Goal: Task Accomplishment & Management: Manage account settings

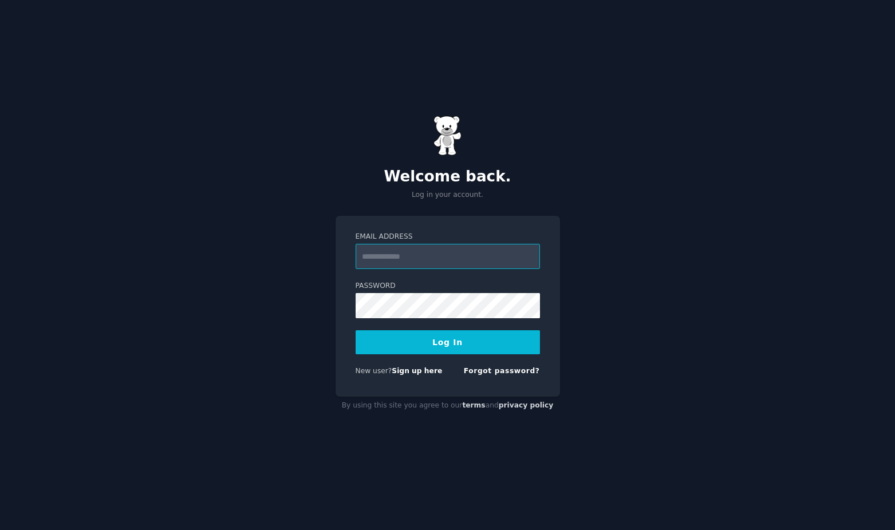
type input "**********"
click at [444, 340] on button "Log In" at bounding box center [447, 342] width 184 height 24
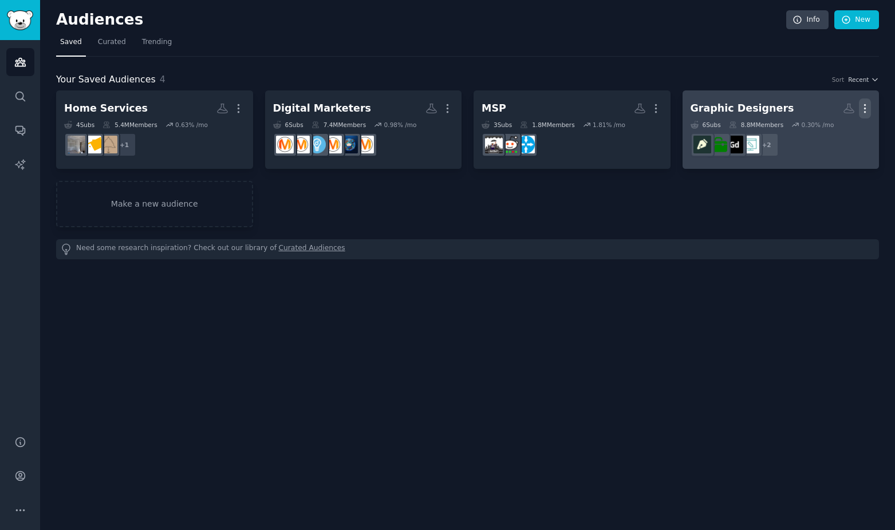
click at [865, 106] on icon "button" at bounding box center [865, 108] width 12 height 12
click at [839, 128] on p "Delete" at bounding box center [833, 132] width 26 height 12
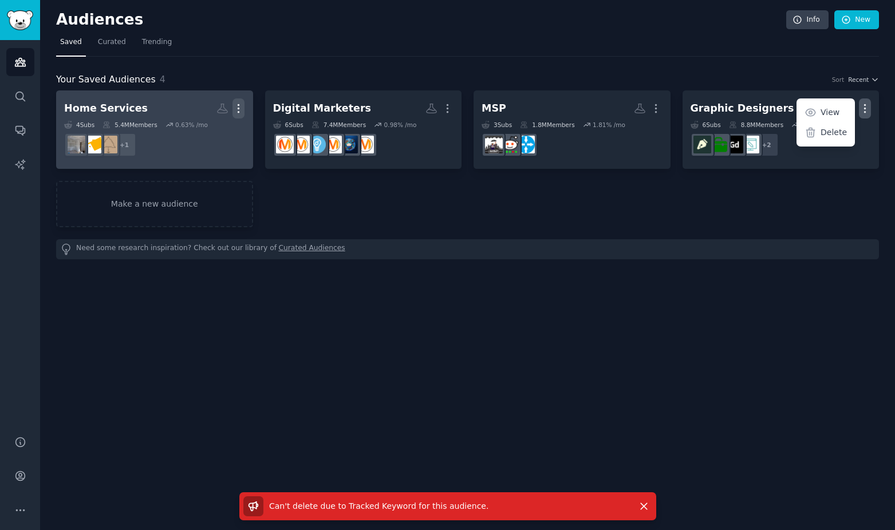
click at [241, 113] on icon "button" at bounding box center [238, 108] width 12 height 12
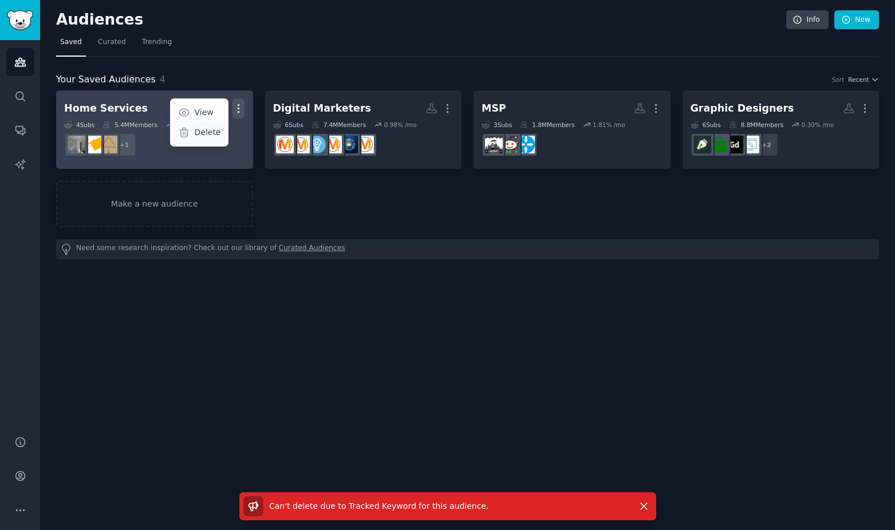
click at [211, 136] on p "Delete" at bounding box center [207, 132] width 26 height 12
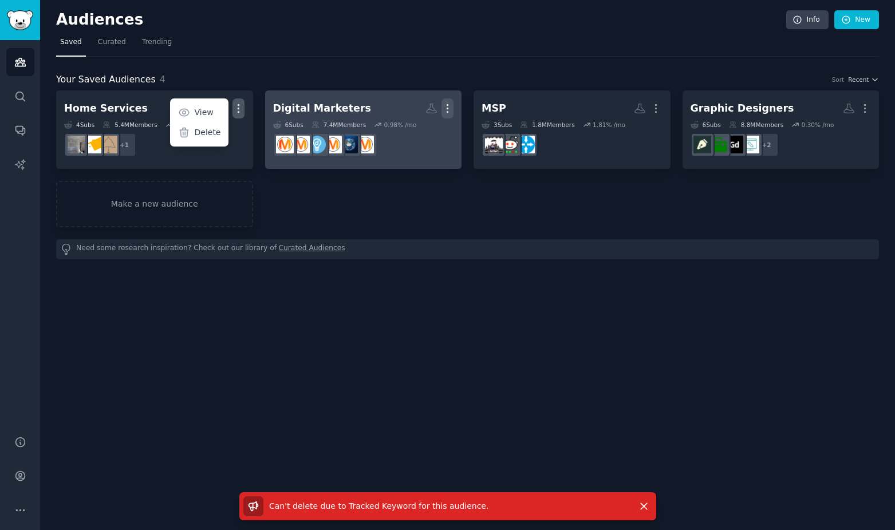
click at [449, 108] on icon "button" at bounding box center [447, 108] width 12 height 12
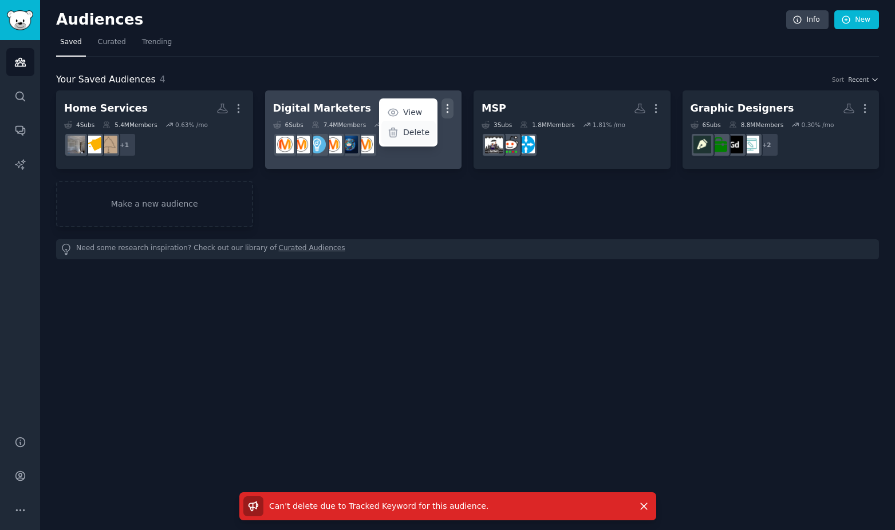
click at [408, 129] on p "Delete" at bounding box center [416, 132] width 26 height 12
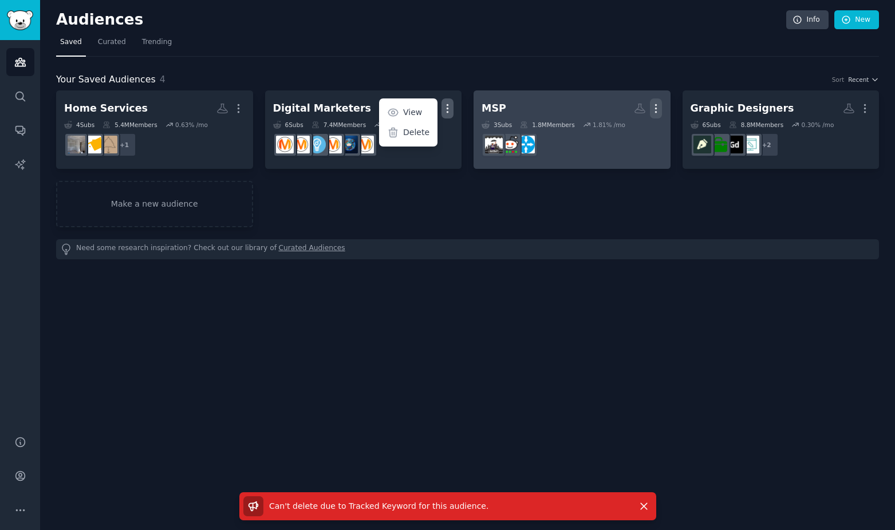
click at [658, 109] on icon "button" at bounding box center [656, 108] width 12 height 12
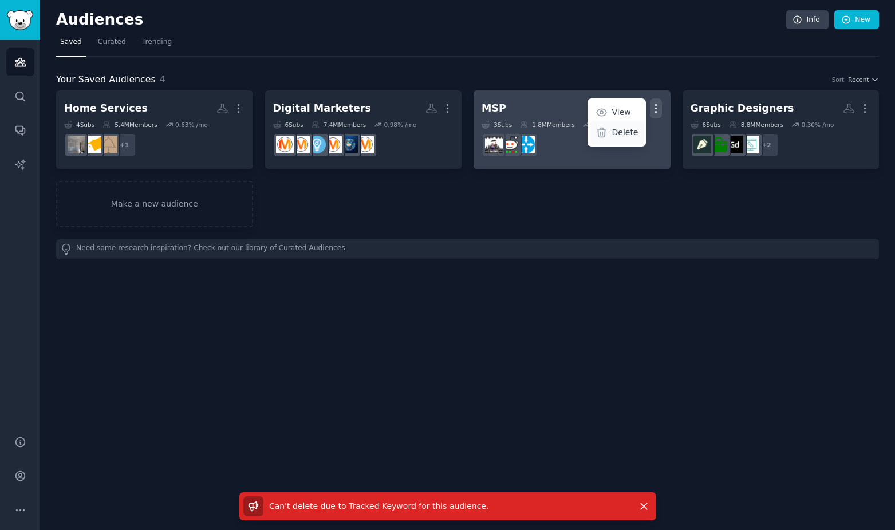
click at [628, 133] on p "Delete" at bounding box center [624, 132] width 26 height 12
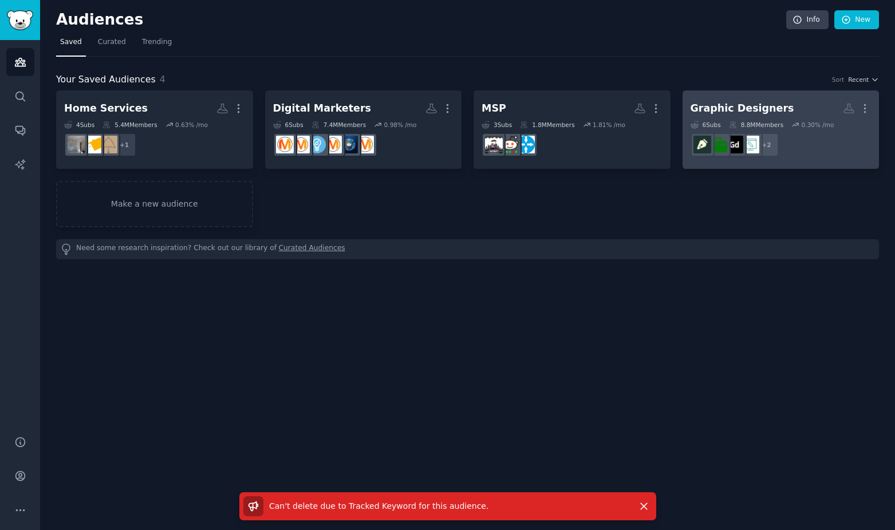
click at [848, 148] on dd "r/forhire + 2" at bounding box center [780, 145] width 181 height 32
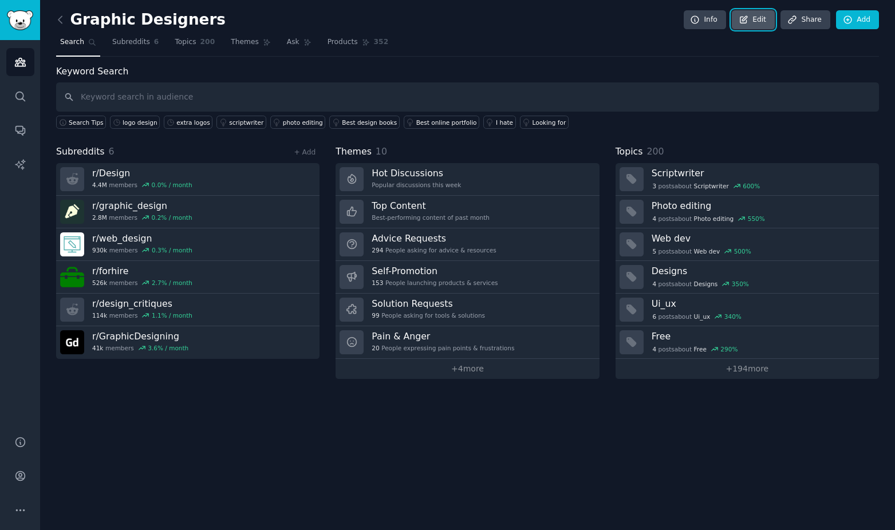
click at [749, 21] on icon at bounding box center [743, 20] width 10 height 10
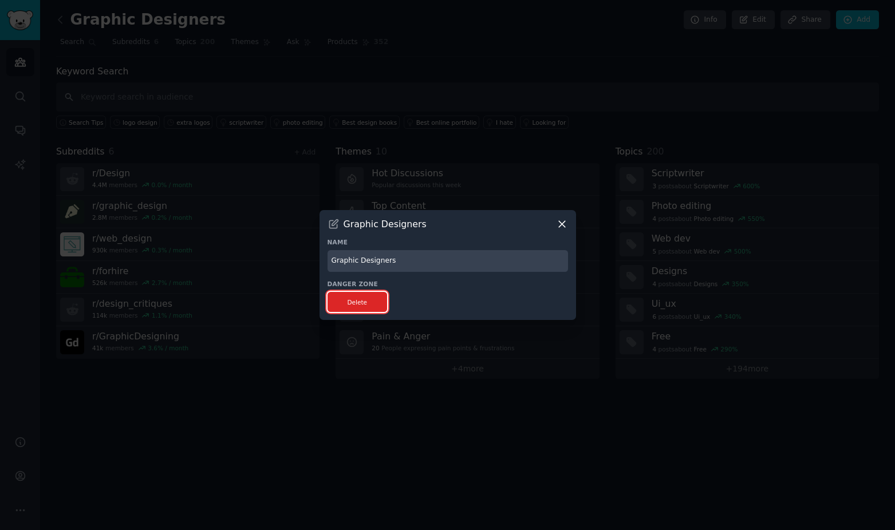
click at [362, 299] on button "Delete" at bounding box center [357, 302] width 60 height 20
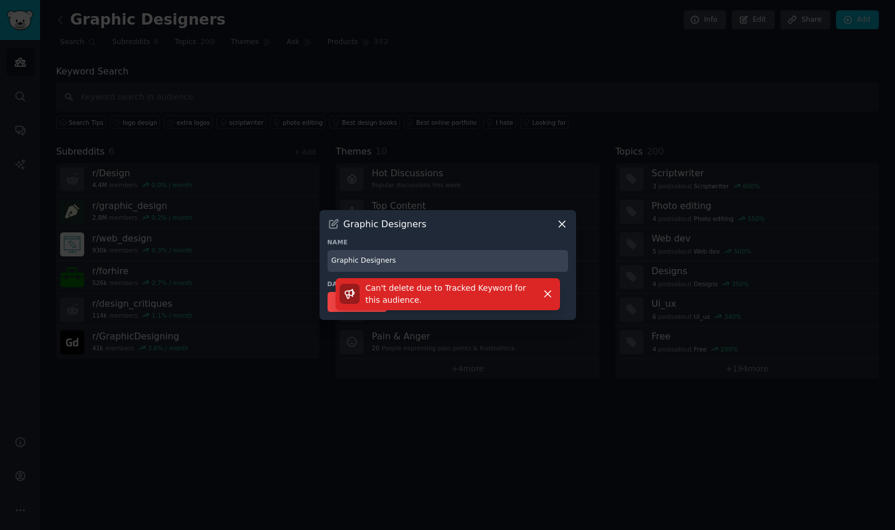
click at [388, 83] on div at bounding box center [447, 265] width 895 height 530
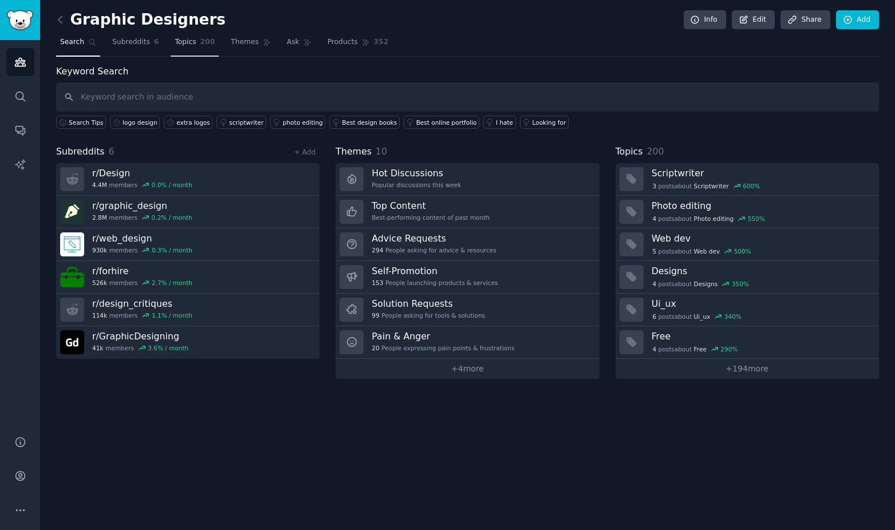
click at [191, 42] on link "Topics 200" at bounding box center [195, 44] width 48 height 23
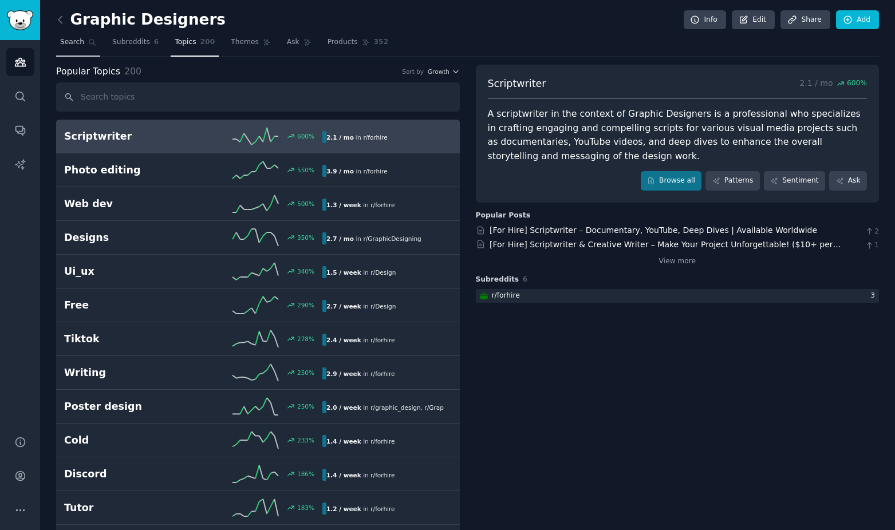
click at [82, 47] on link "Search" at bounding box center [78, 44] width 44 height 23
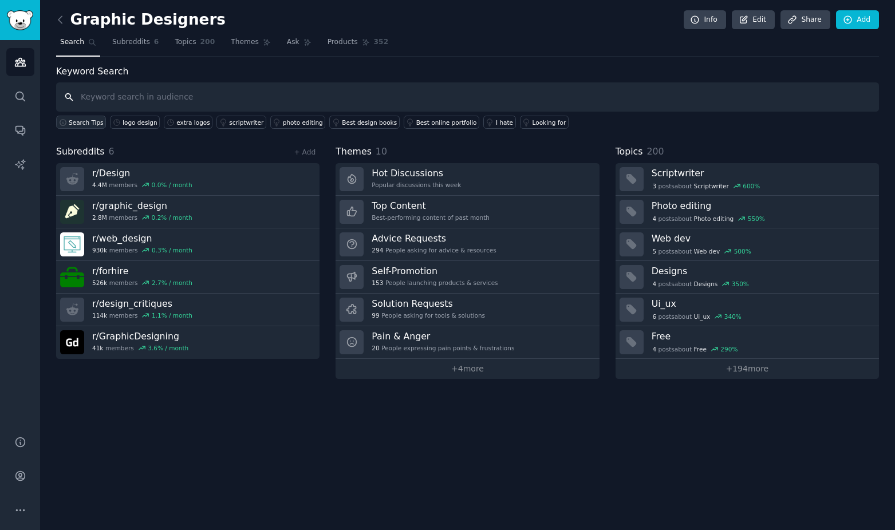
click at [61, 124] on icon "button" at bounding box center [63, 122] width 8 height 8
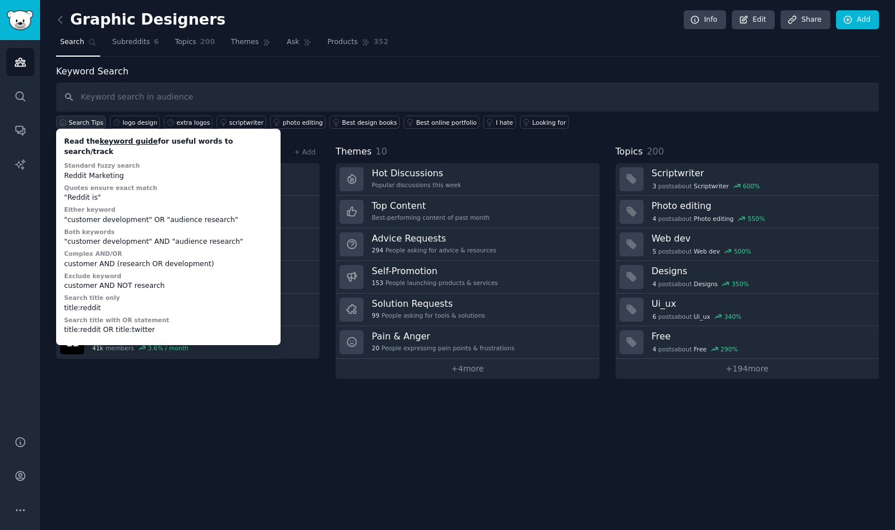
click at [61, 124] on icon "button" at bounding box center [63, 122] width 8 height 8
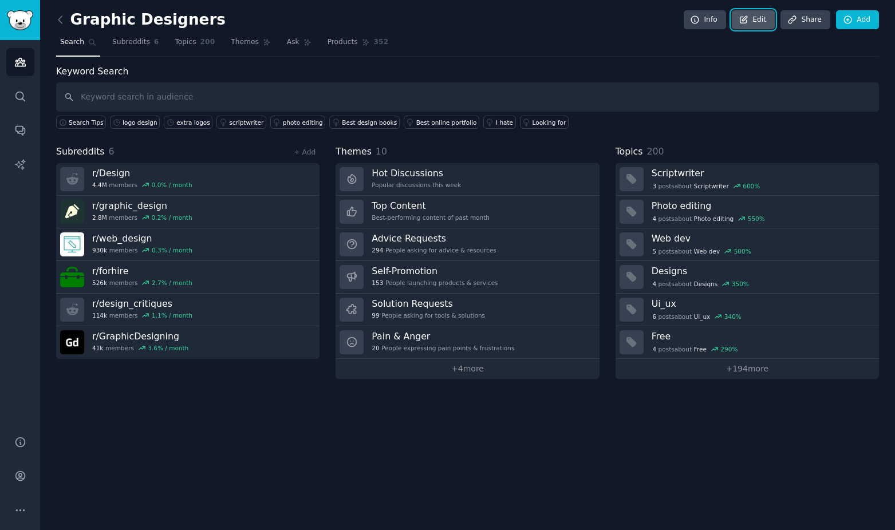
click at [762, 24] on link "Edit" at bounding box center [753, 19] width 43 height 19
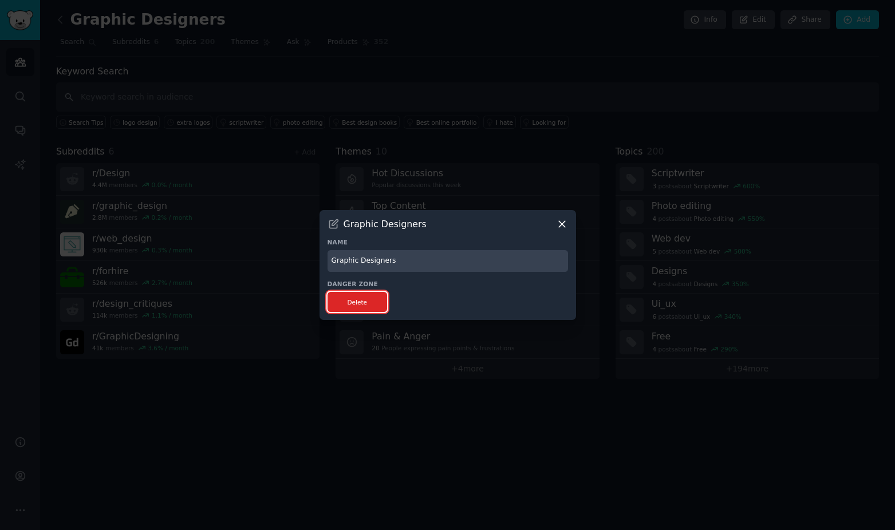
click at [363, 306] on button "Delete" at bounding box center [357, 302] width 60 height 20
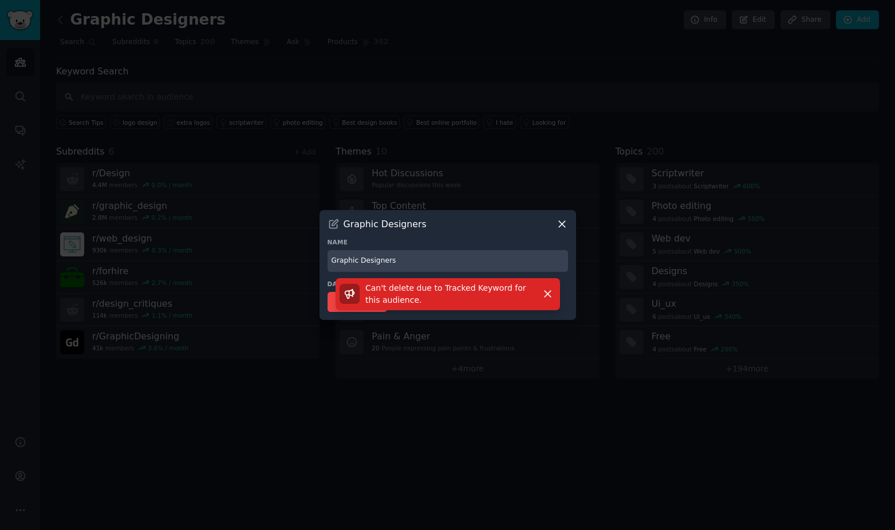
click at [560, 225] on icon at bounding box center [562, 224] width 12 height 12
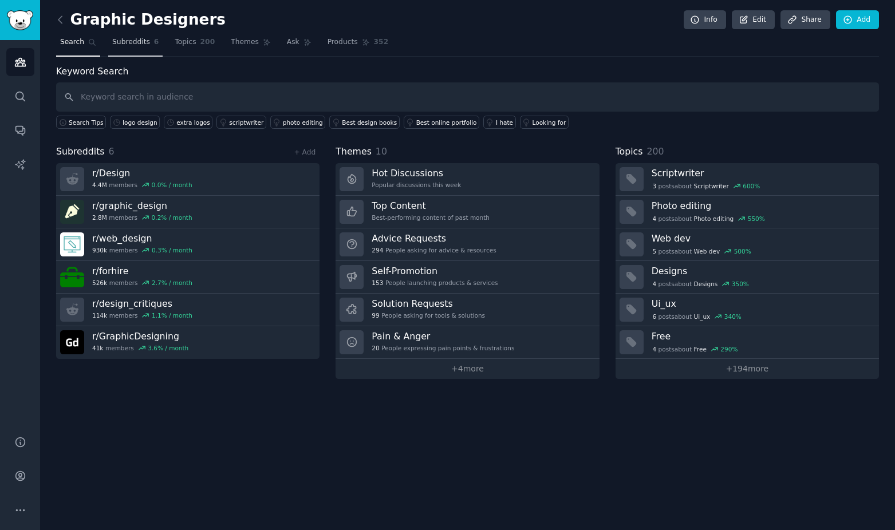
click at [129, 44] on span "Subreddits" at bounding box center [131, 42] width 38 height 10
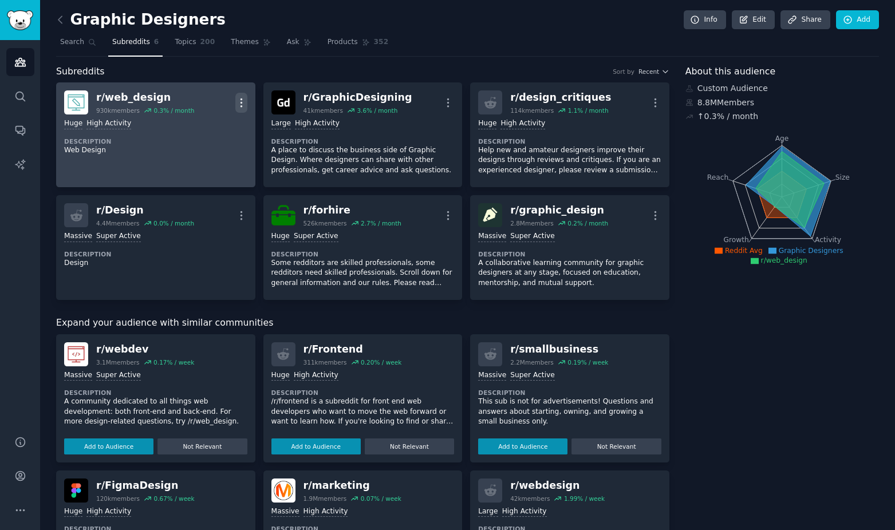
click at [240, 108] on icon "button" at bounding box center [241, 103] width 12 height 12
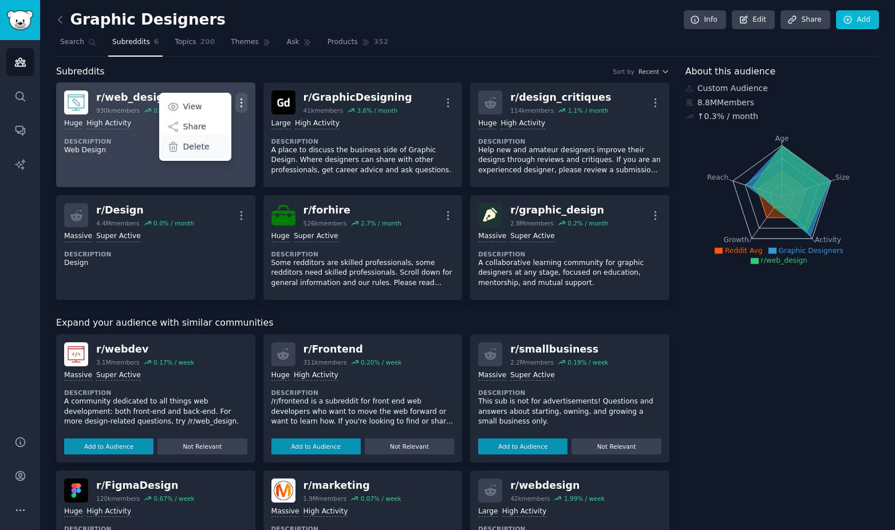
click at [209, 148] on div "Delete" at bounding box center [195, 147] width 68 height 24
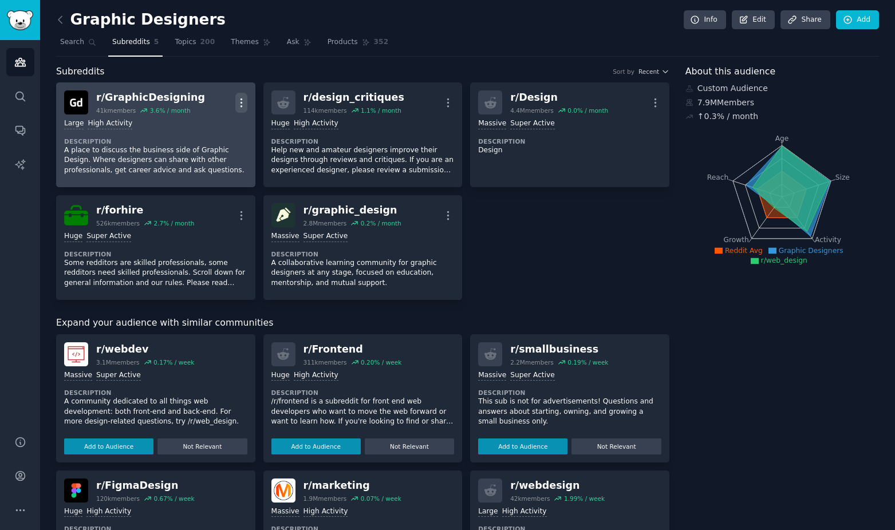
click at [238, 105] on icon "button" at bounding box center [241, 103] width 12 height 12
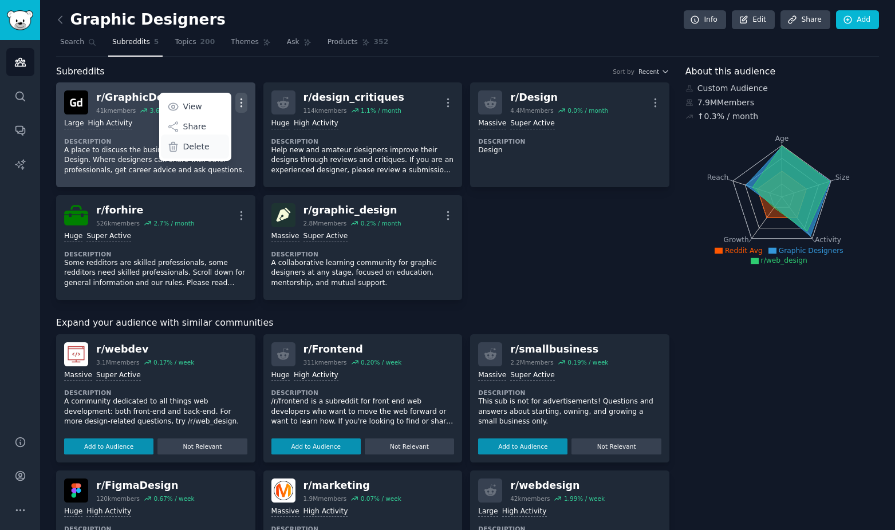
click at [214, 146] on div "Delete" at bounding box center [195, 147] width 68 height 24
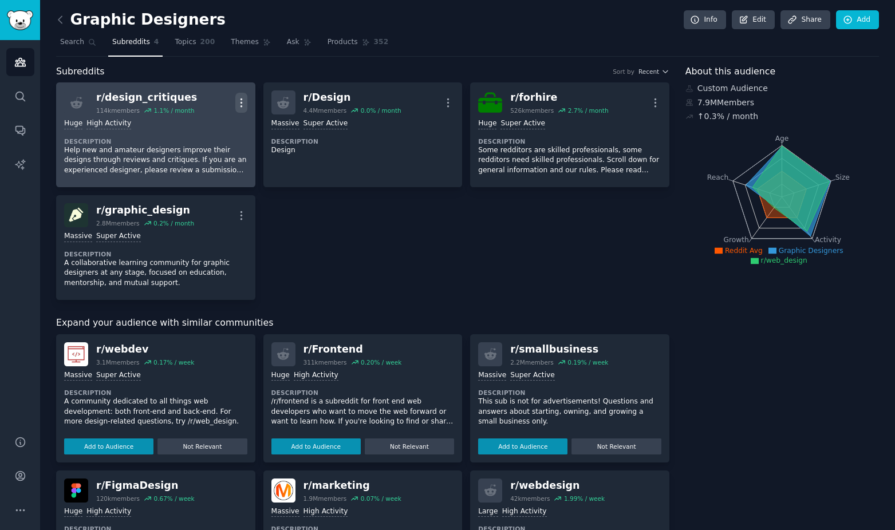
click at [238, 108] on icon "button" at bounding box center [241, 103] width 12 height 12
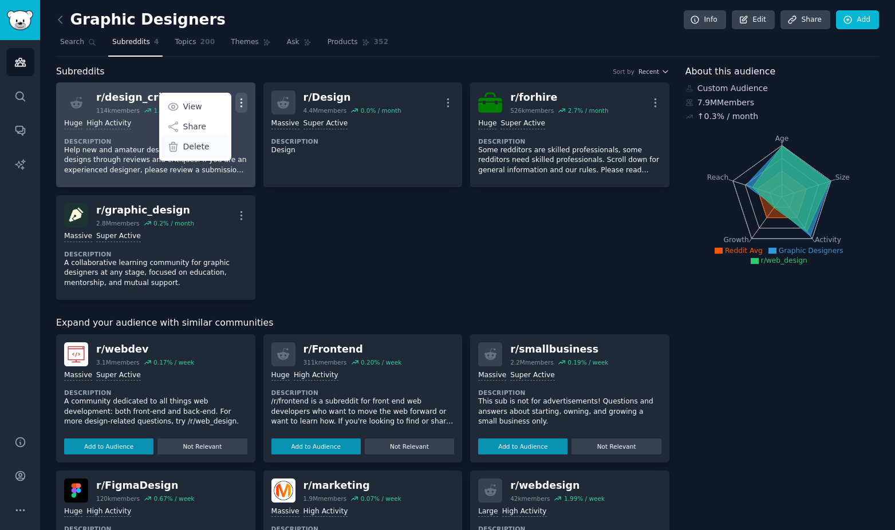
click at [210, 144] on div "Delete" at bounding box center [195, 147] width 68 height 24
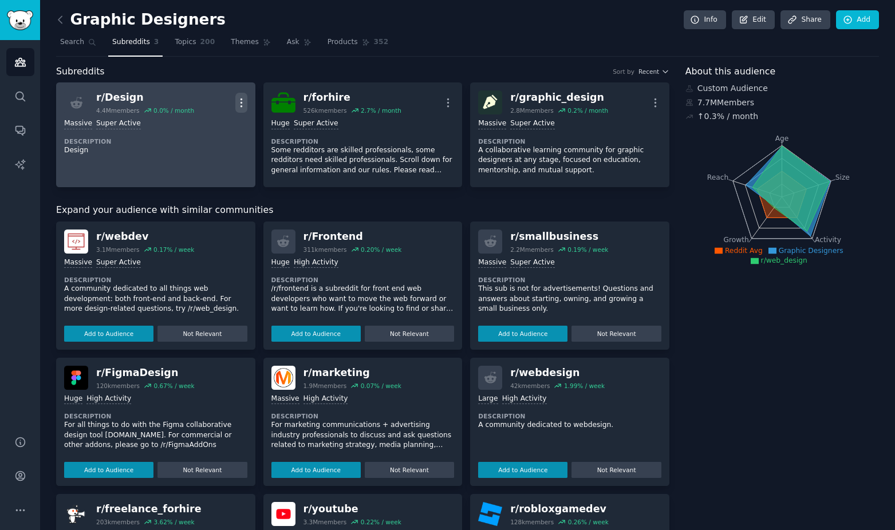
click at [235, 101] on icon "button" at bounding box center [241, 103] width 12 height 12
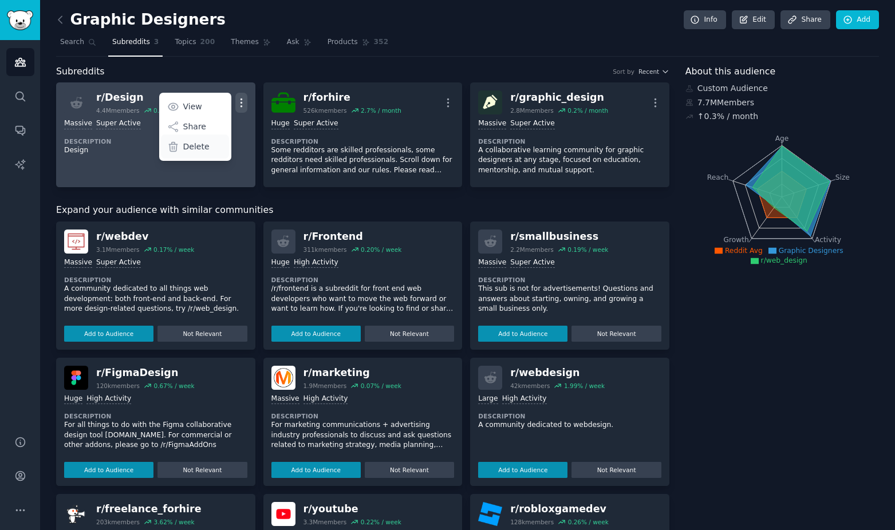
click at [208, 147] on div "Delete" at bounding box center [195, 147] width 68 height 24
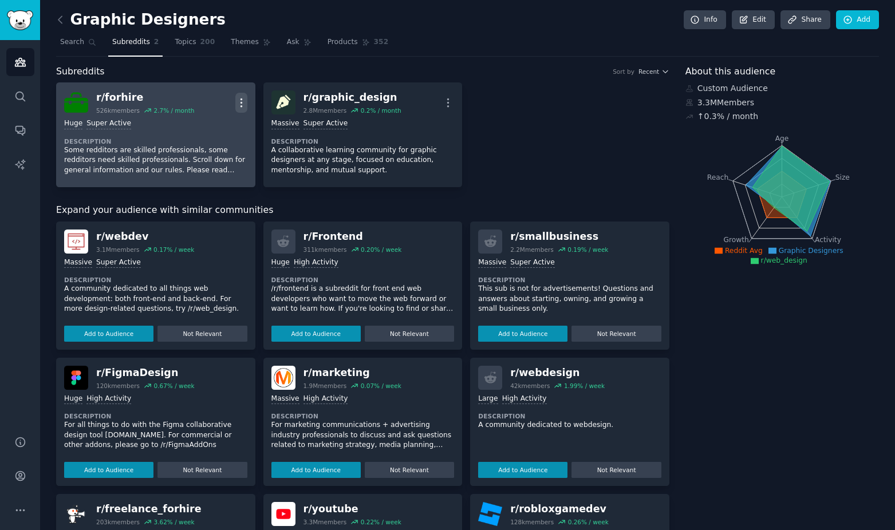
click at [239, 104] on icon "button" at bounding box center [241, 103] width 12 height 12
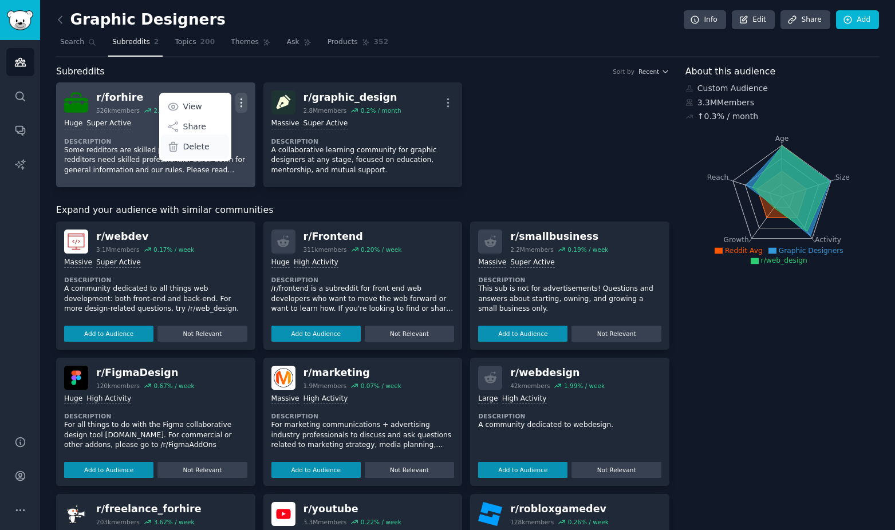
click at [206, 145] on div "Delete" at bounding box center [195, 147] width 68 height 24
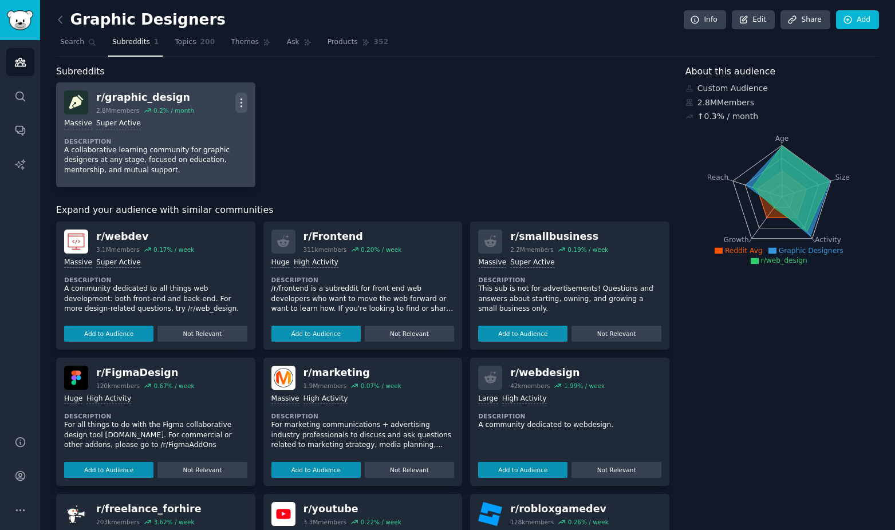
click at [244, 103] on icon "button" at bounding box center [241, 103] width 12 height 12
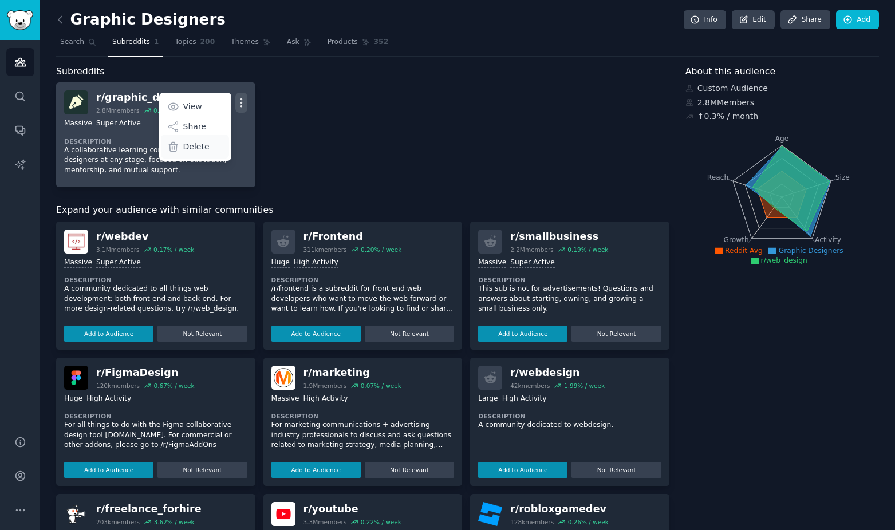
click at [204, 145] on p "Delete" at bounding box center [196, 147] width 26 height 12
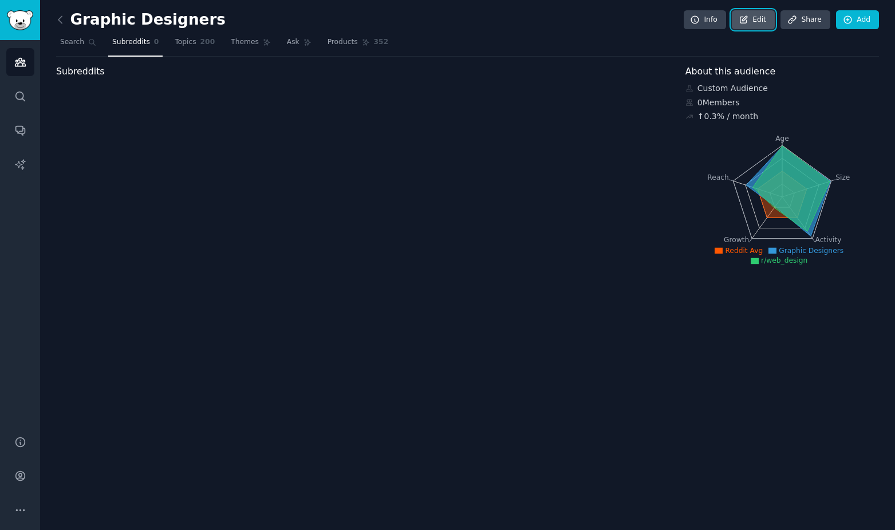
click at [759, 24] on link "Edit" at bounding box center [753, 19] width 43 height 19
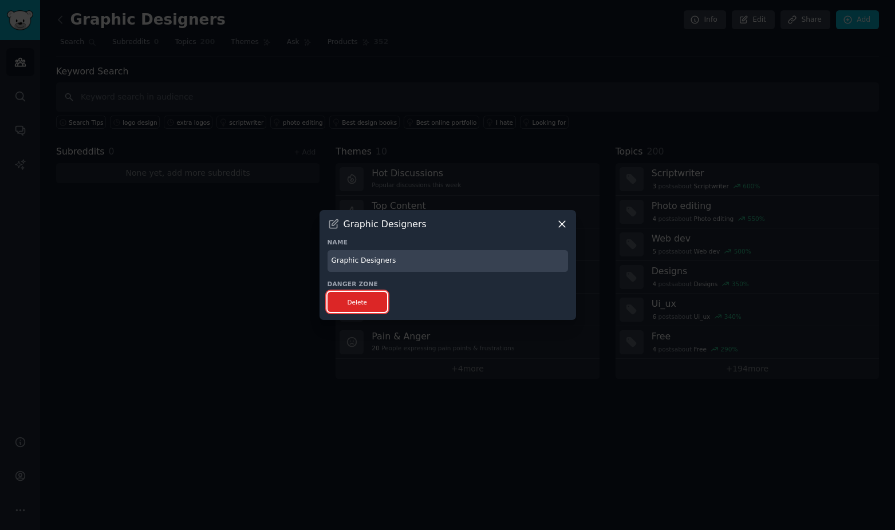
click at [369, 306] on button "Delete" at bounding box center [357, 302] width 60 height 20
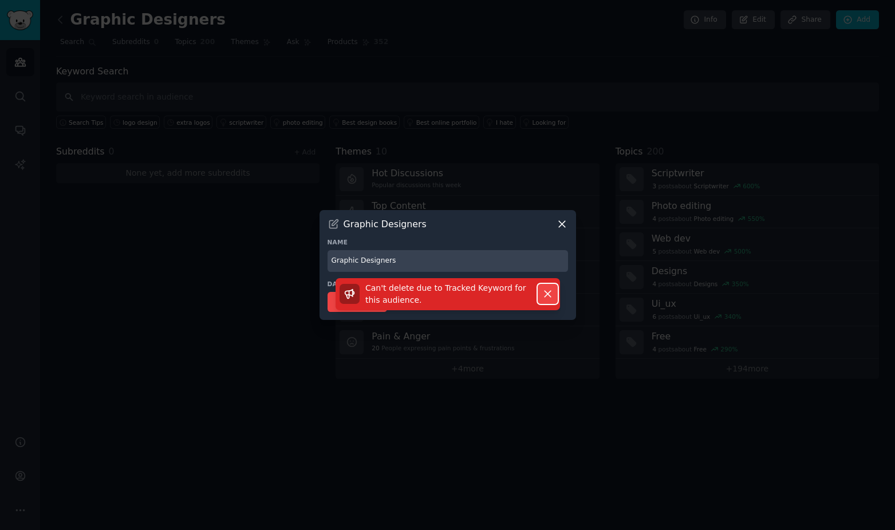
click at [541, 295] on icon "button" at bounding box center [547, 294] width 12 height 12
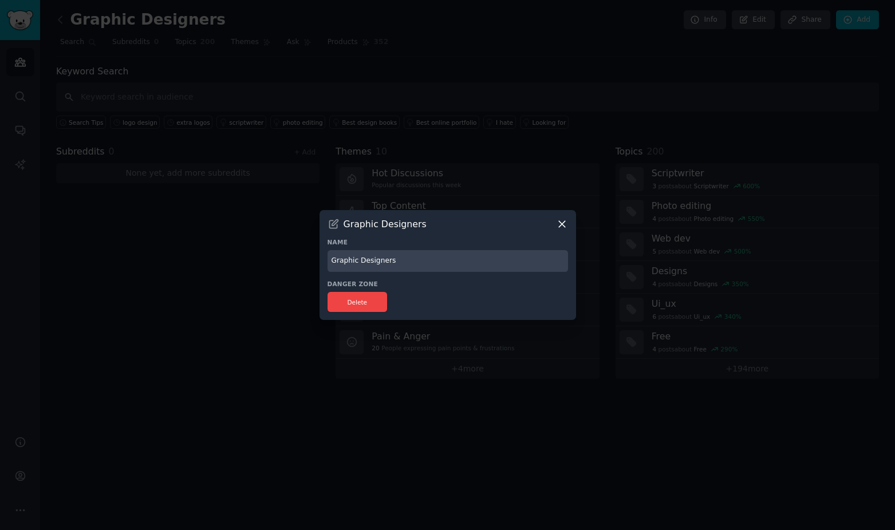
click at [560, 229] on icon at bounding box center [562, 224] width 12 height 12
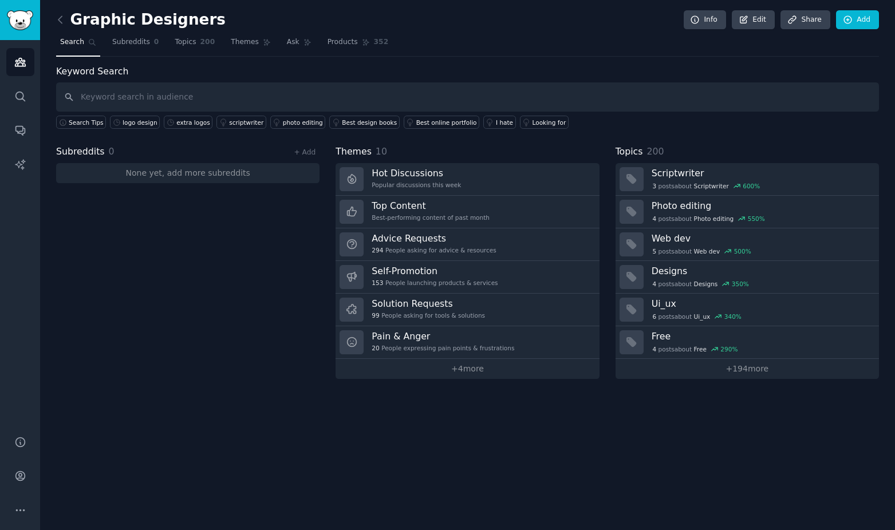
drag, startPoint x: 90, startPoint y: 122, endPoint x: 507, endPoint y: 421, distance: 512.3
click at [507, 421] on div "Graphic Designers Info Edit Share Add Search Subreddits 0 Topics 200 Themes Ask…" at bounding box center [467, 265] width 855 height 530
click at [20, 478] on icon "Sidebar" at bounding box center [19, 476] width 9 height 9
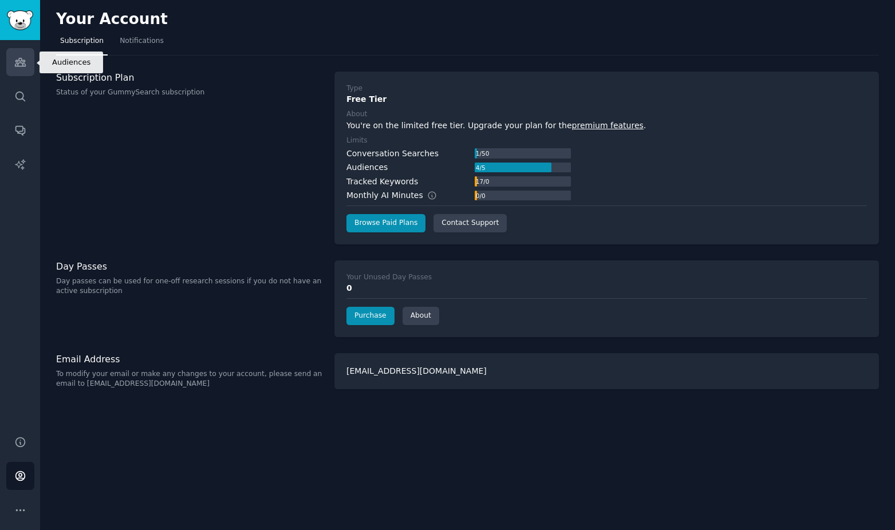
click at [18, 62] on icon "Sidebar" at bounding box center [20, 62] width 12 height 12
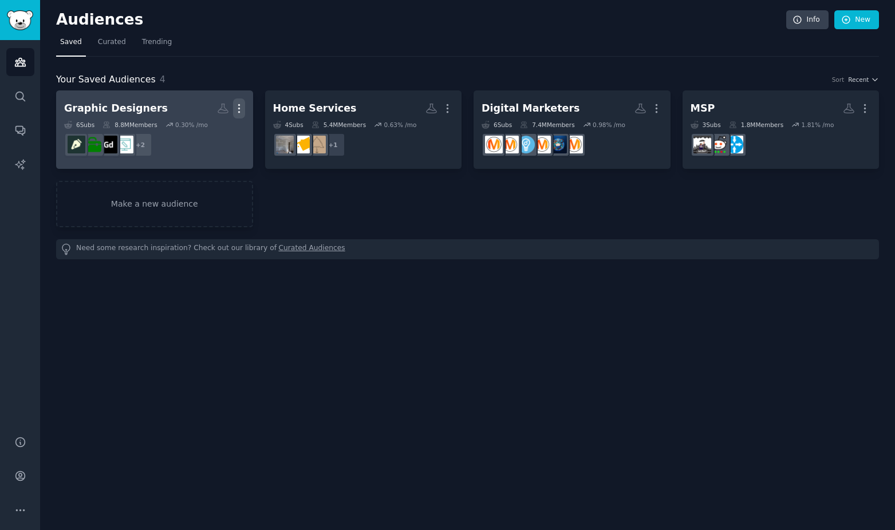
click at [240, 104] on icon "button" at bounding box center [239, 108] width 12 height 12
click at [204, 135] on p "Delete" at bounding box center [208, 132] width 26 height 12
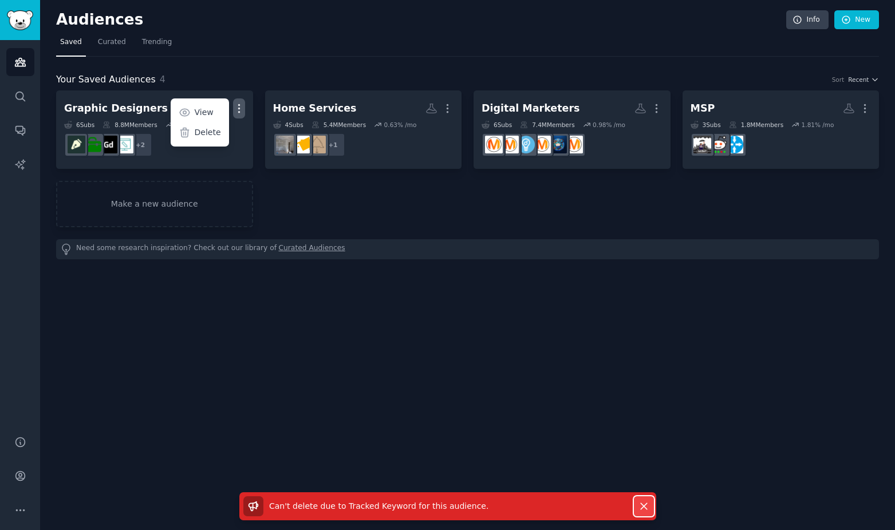
click at [638, 504] on icon "button" at bounding box center [644, 506] width 12 height 12
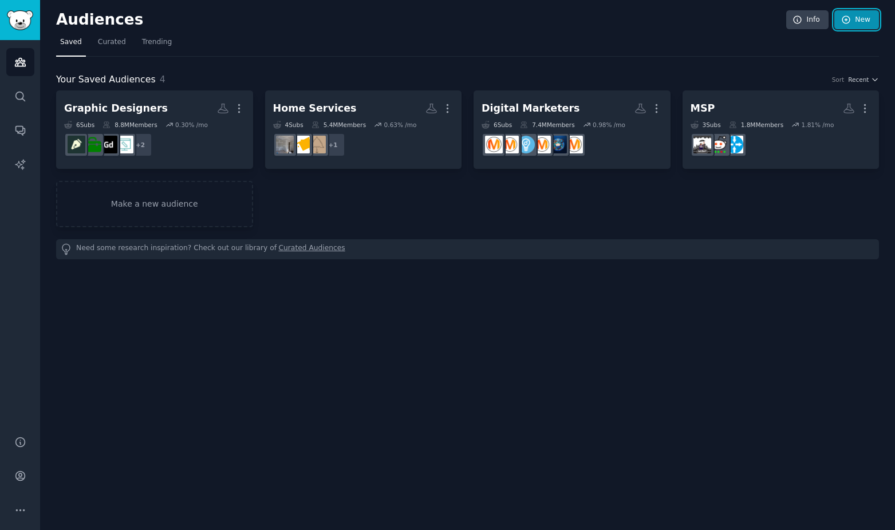
click at [858, 18] on link "New" at bounding box center [856, 19] width 45 height 19
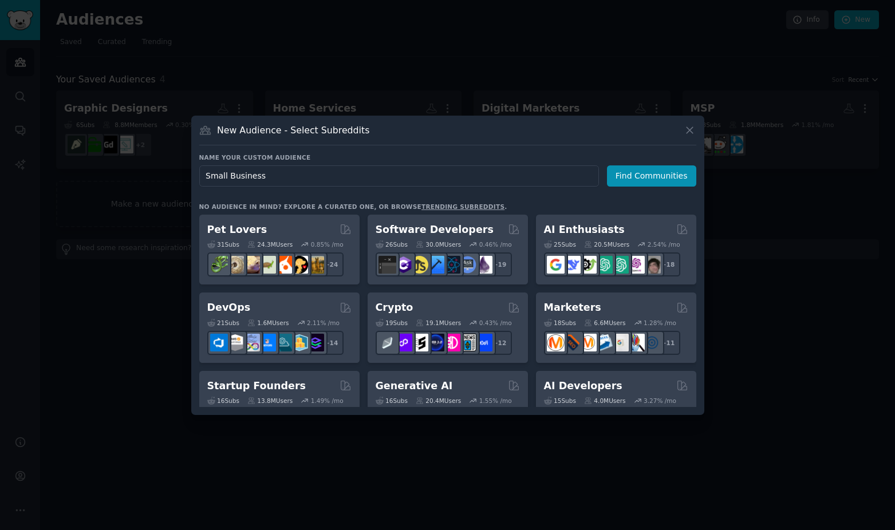
type input "Small Business"
click button "Find Communities" at bounding box center [651, 175] width 89 height 21
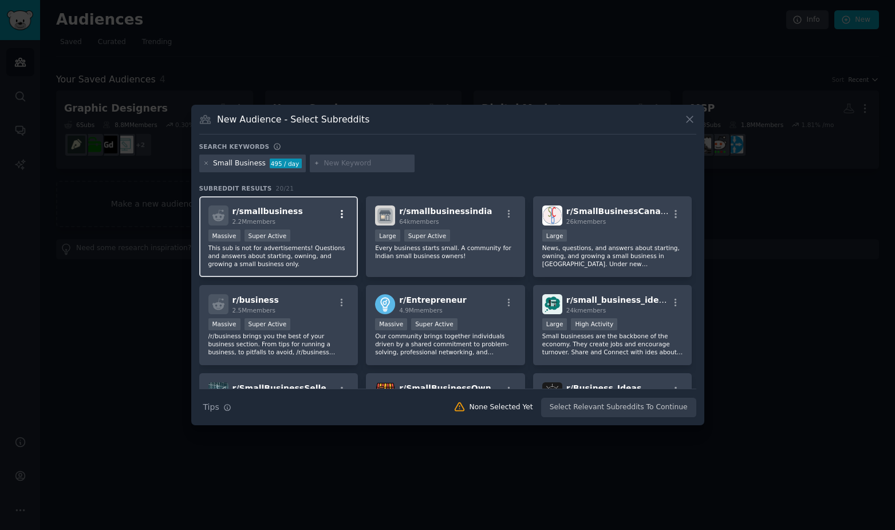
click at [342, 214] on icon "button" at bounding box center [342, 214] width 10 height 10
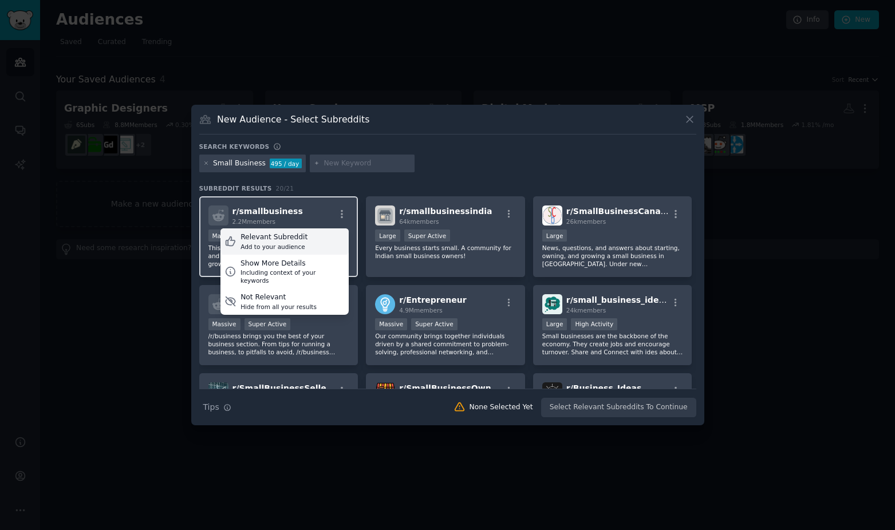
click at [318, 242] on div "Relevant Subreddit Add to your audience" at bounding box center [284, 241] width 128 height 26
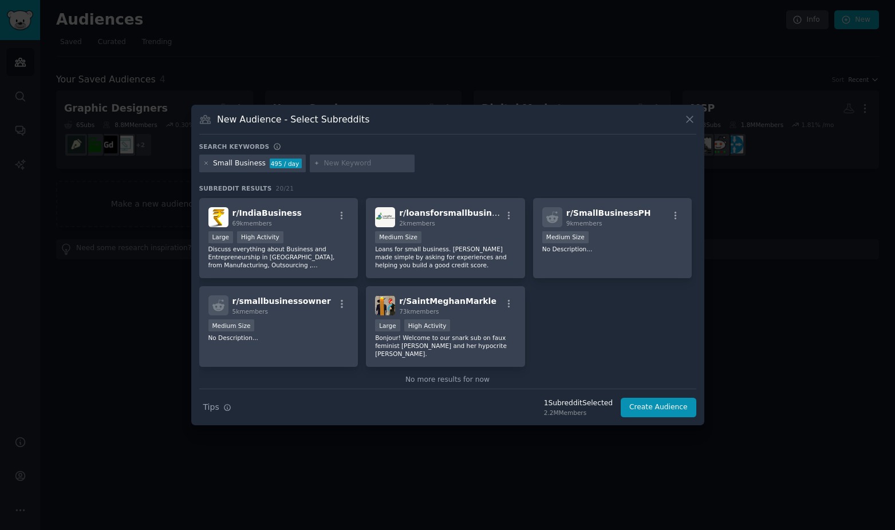
scroll to position [451, 0]
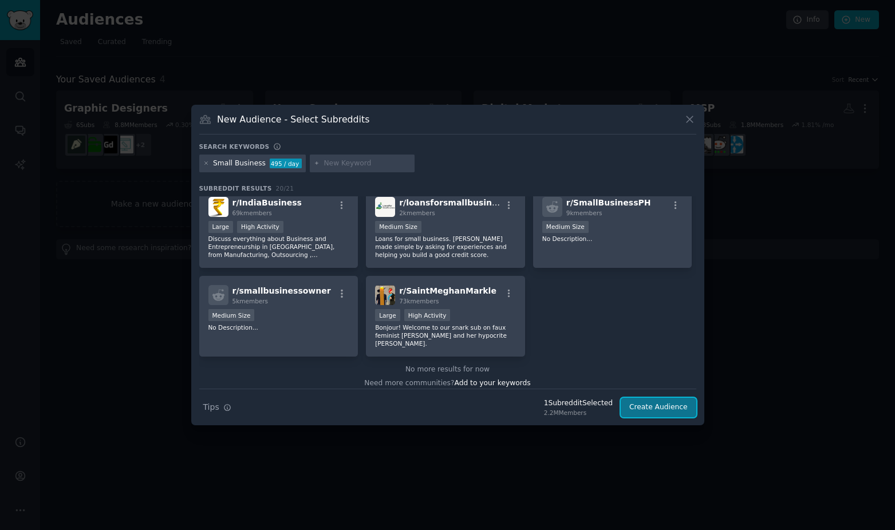
click at [649, 406] on button "Create Audience" at bounding box center [658, 407] width 76 height 19
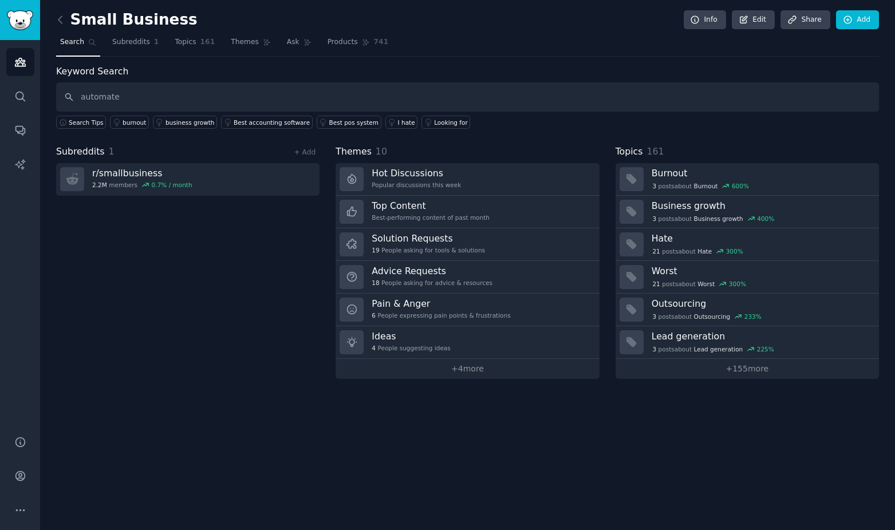
type input "automate"
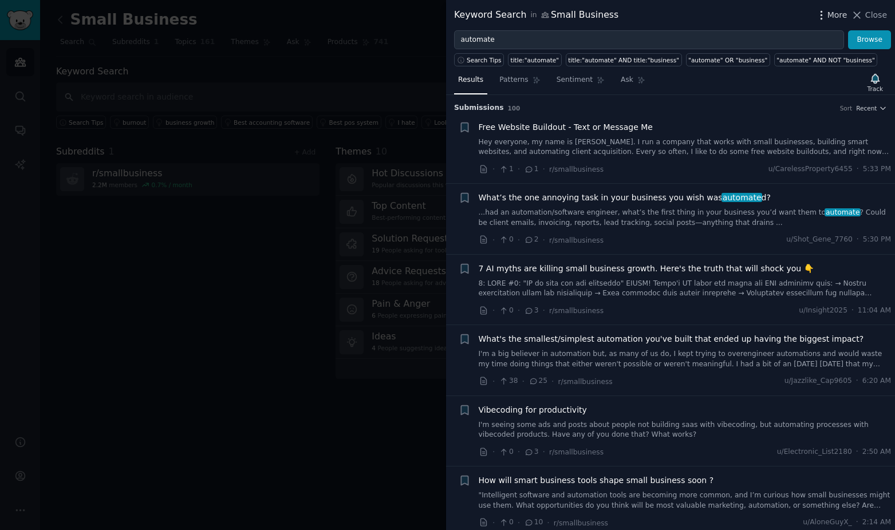
click at [837, 17] on span "More" at bounding box center [837, 15] width 20 height 12
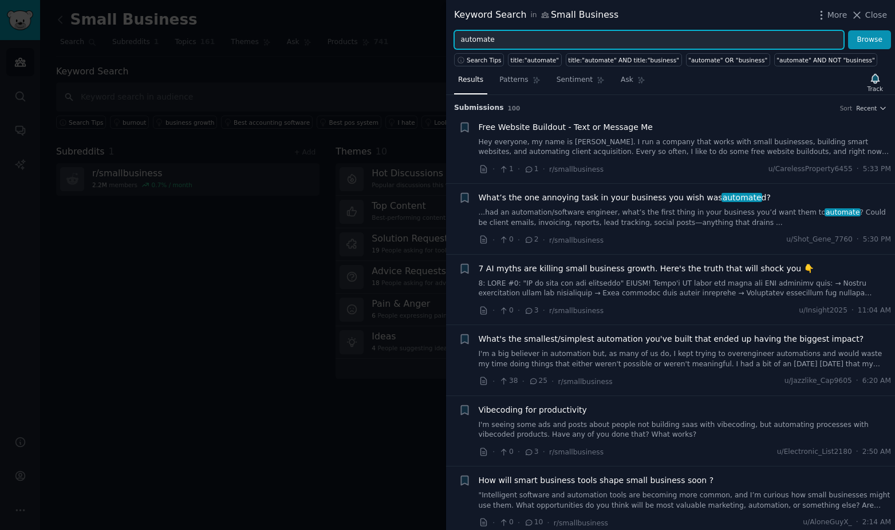
click at [593, 44] on input "automate" at bounding box center [649, 39] width 390 height 19
click at [873, 80] on icon "button" at bounding box center [875, 78] width 8 height 9
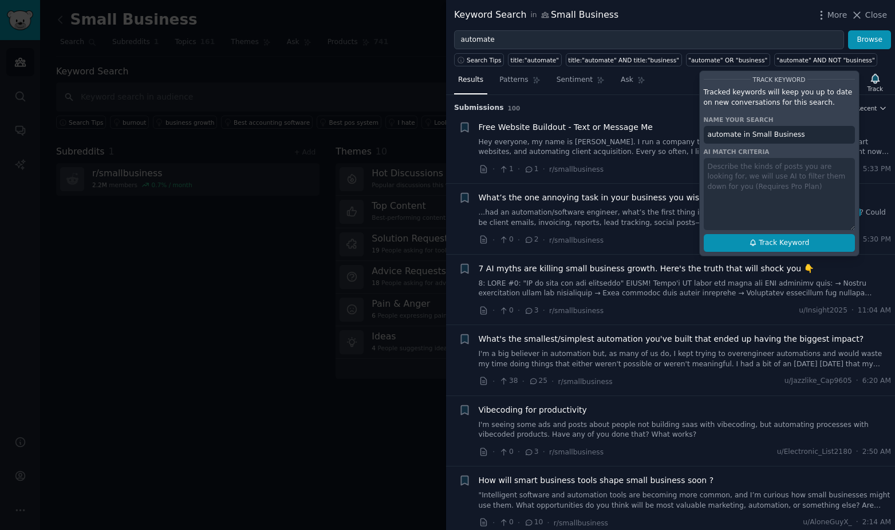
click at [767, 238] on span "Track Keyword" at bounding box center [783, 243] width 50 height 10
type input "automate in Small Business"
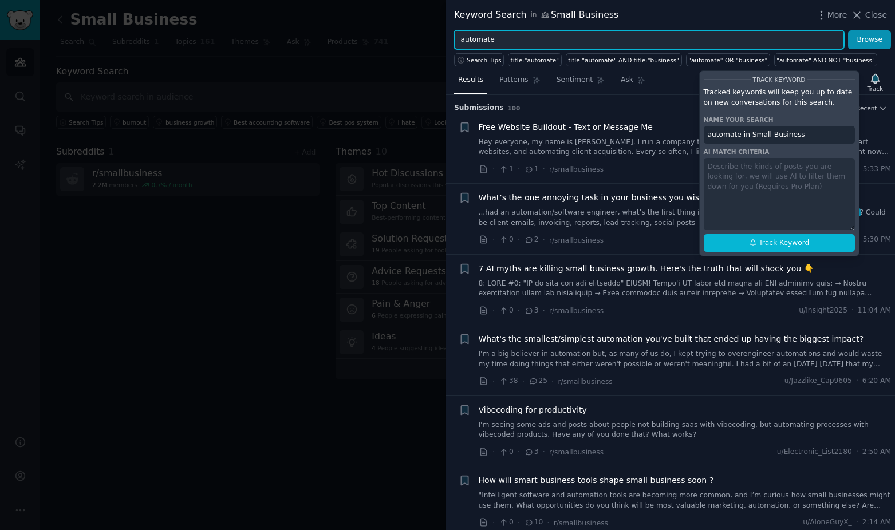
click at [623, 39] on input "automate" at bounding box center [649, 39] width 390 height 19
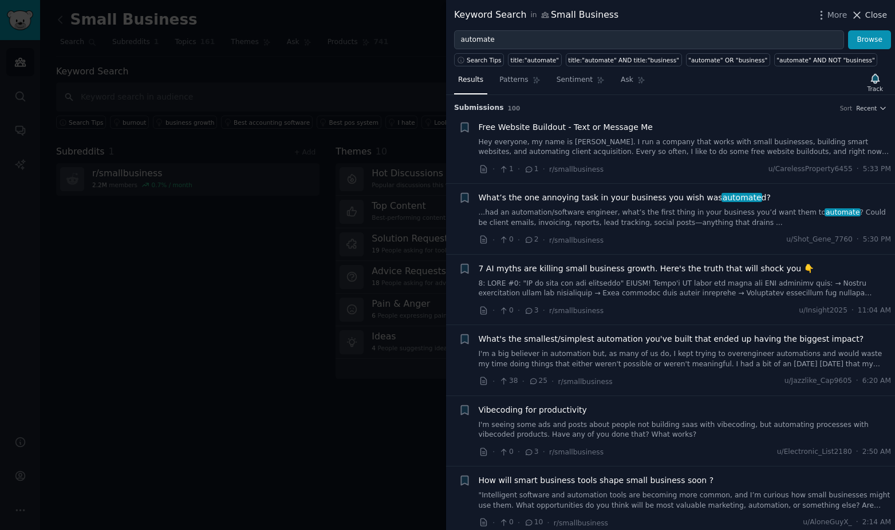
click at [863, 13] on icon at bounding box center [857, 15] width 12 height 12
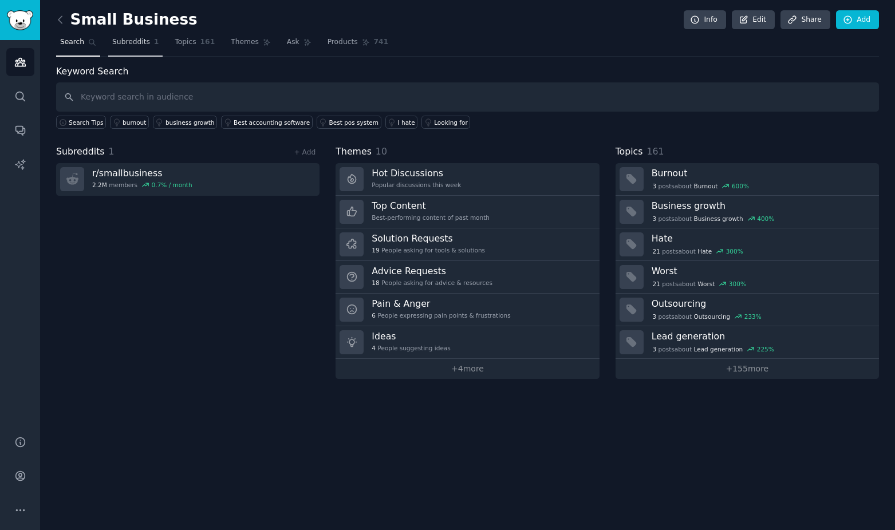
click at [133, 39] on span "Subreddits" at bounding box center [131, 42] width 38 height 10
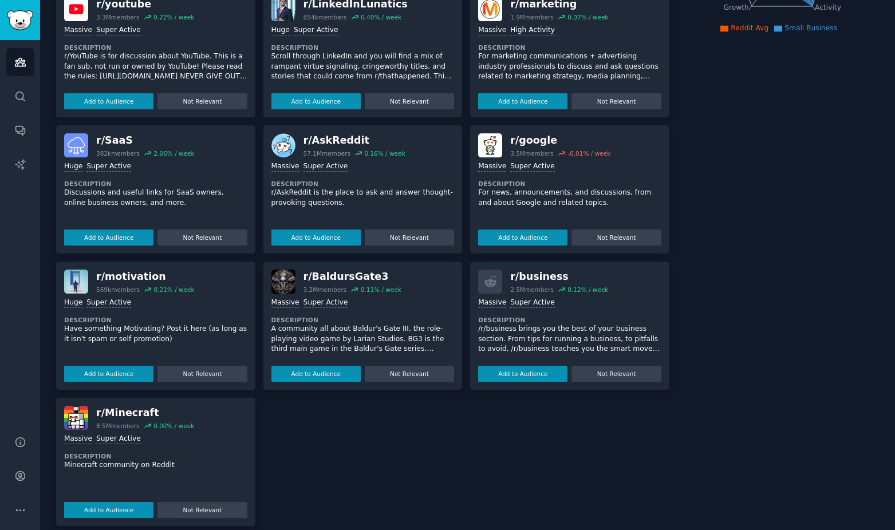
scroll to position [234, 0]
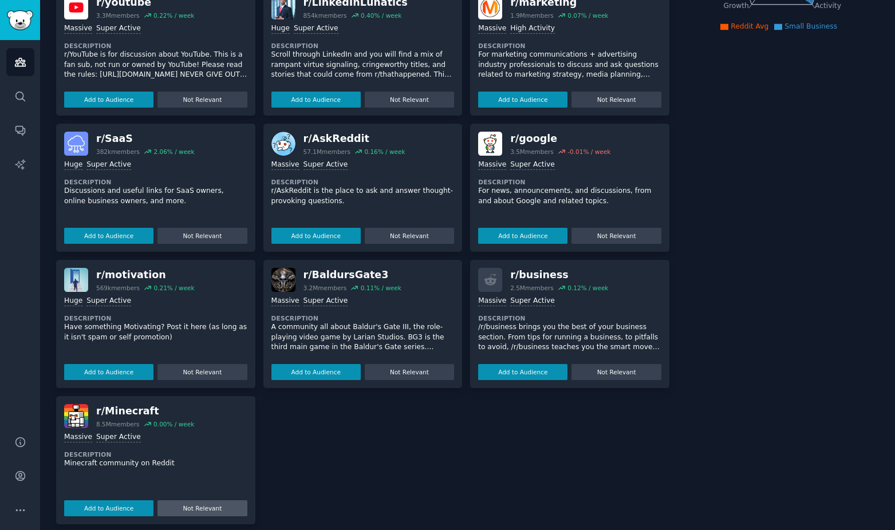
click at [215, 502] on button "Not Relevant" at bounding box center [201, 508] width 89 height 16
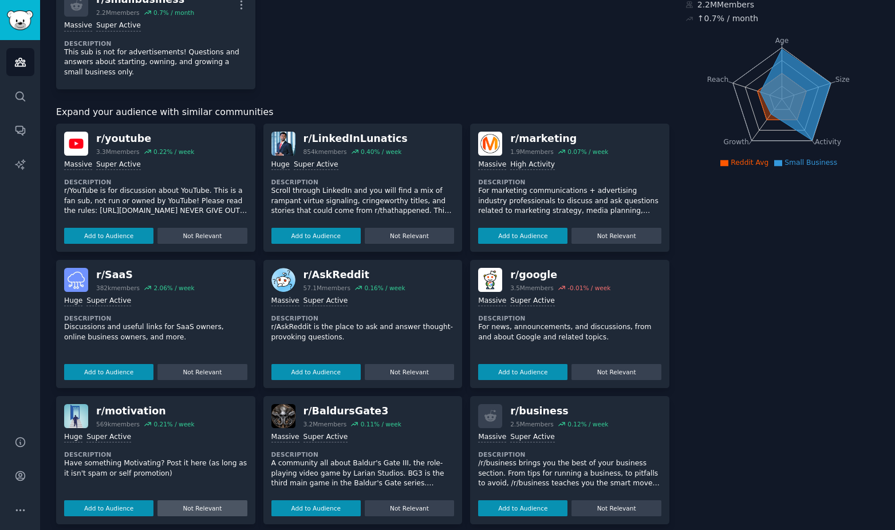
click at [215, 500] on button "Not Relevant" at bounding box center [201, 508] width 89 height 16
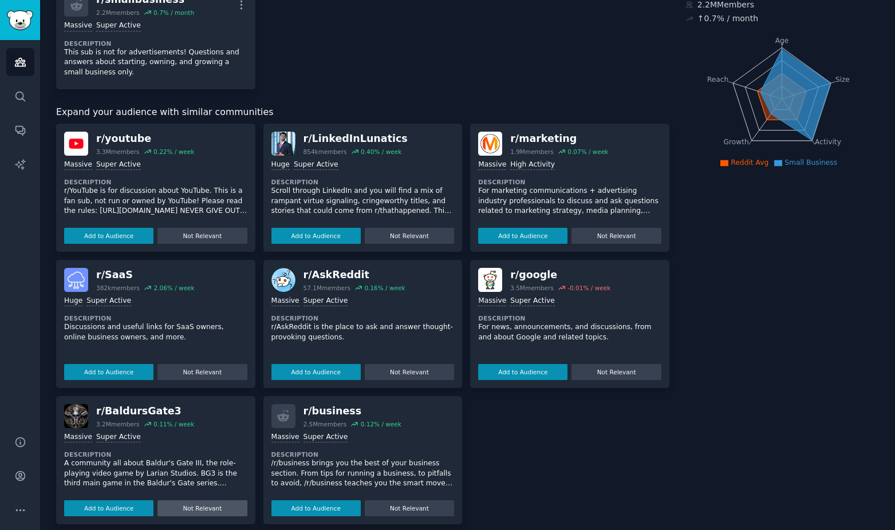
click at [215, 500] on button "Not Relevant" at bounding box center [201, 508] width 89 height 16
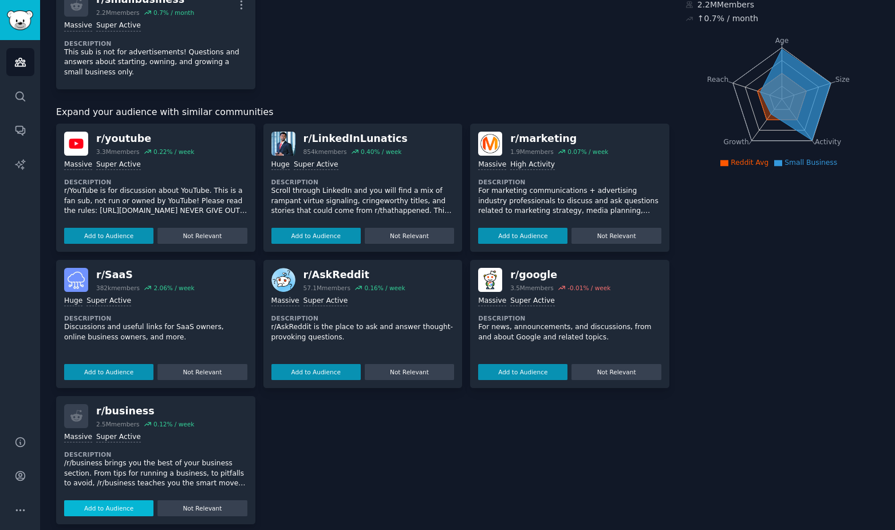
click at [122, 500] on button "Add to Audience" at bounding box center [108, 508] width 89 height 16
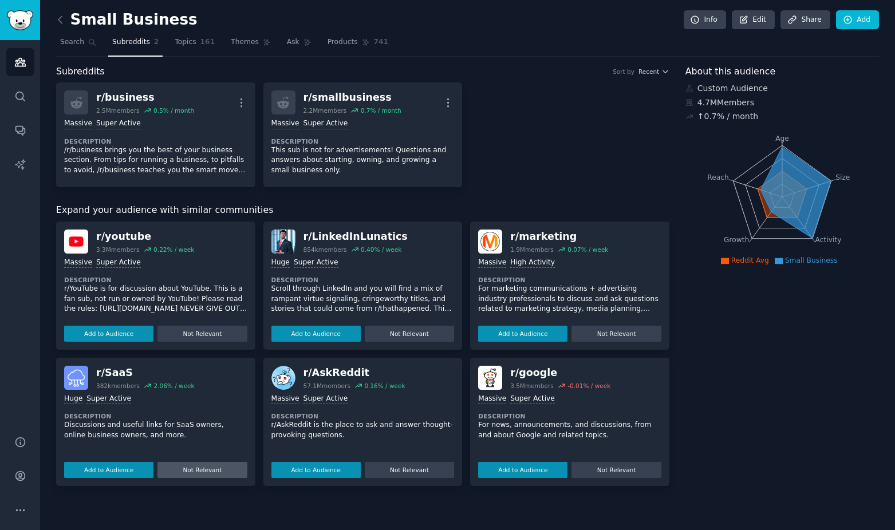
click at [200, 470] on button "Not Relevant" at bounding box center [201, 470] width 89 height 16
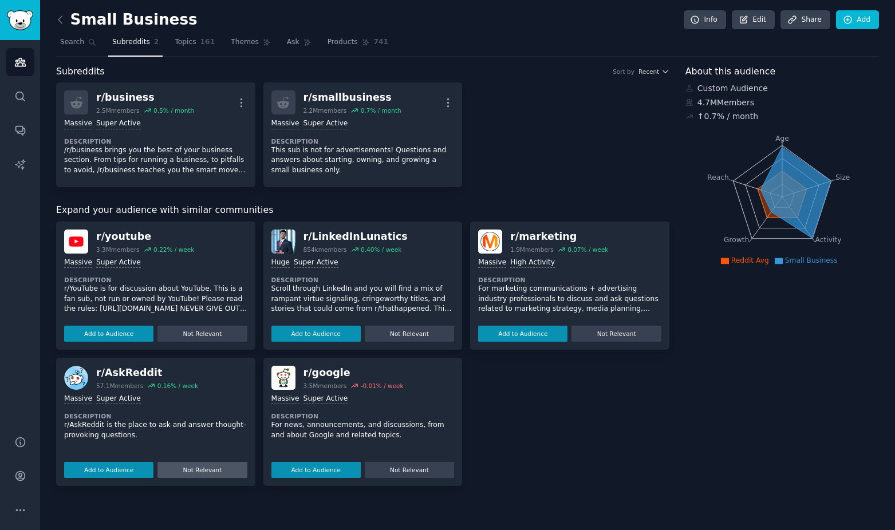
click at [200, 470] on button "Not Relevant" at bounding box center [201, 470] width 89 height 16
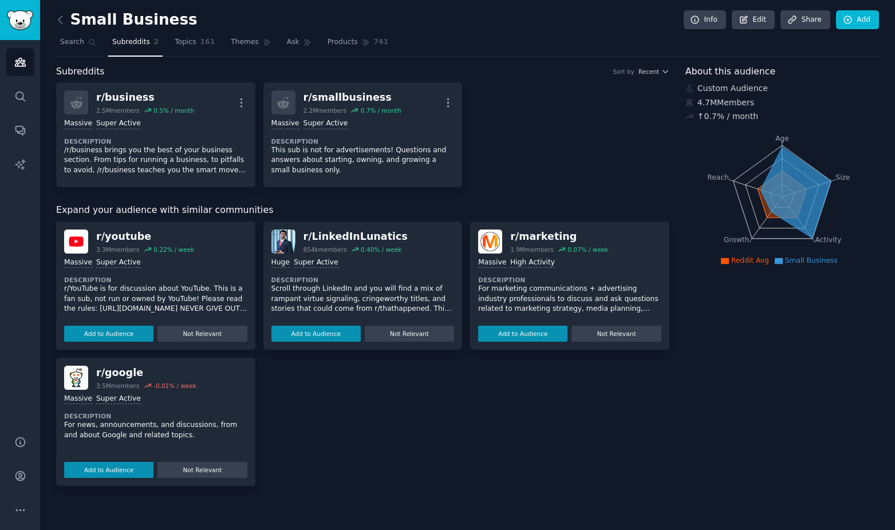
click at [200, 470] on button "Not Relevant" at bounding box center [201, 470] width 89 height 16
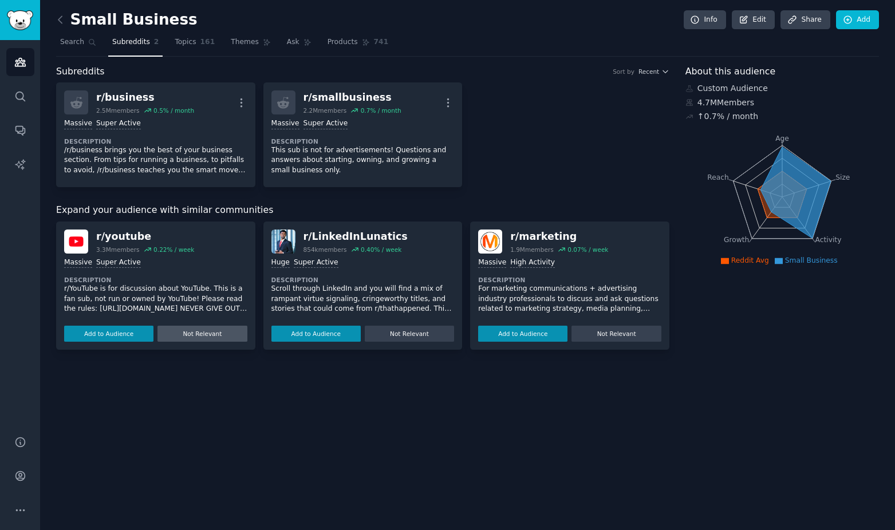
click at [191, 335] on button "Not Relevant" at bounding box center [201, 334] width 89 height 16
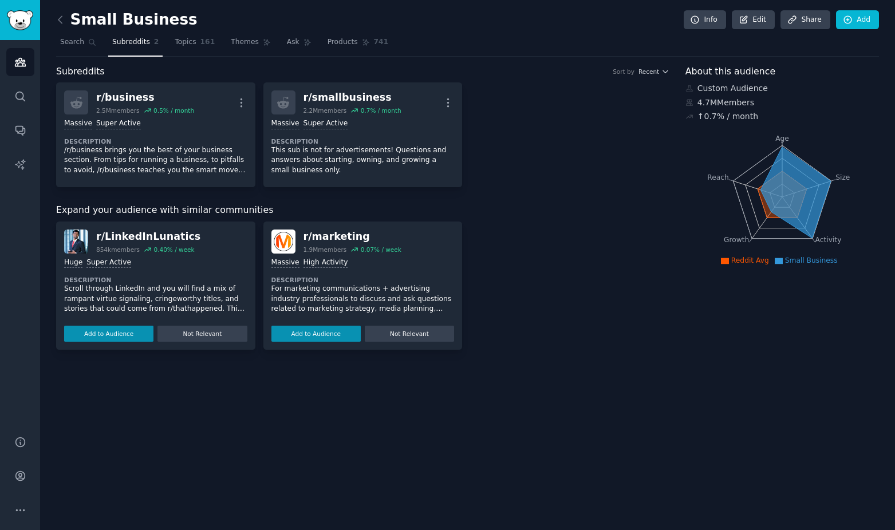
click at [191, 335] on button "Not Relevant" at bounding box center [201, 334] width 89 height 16
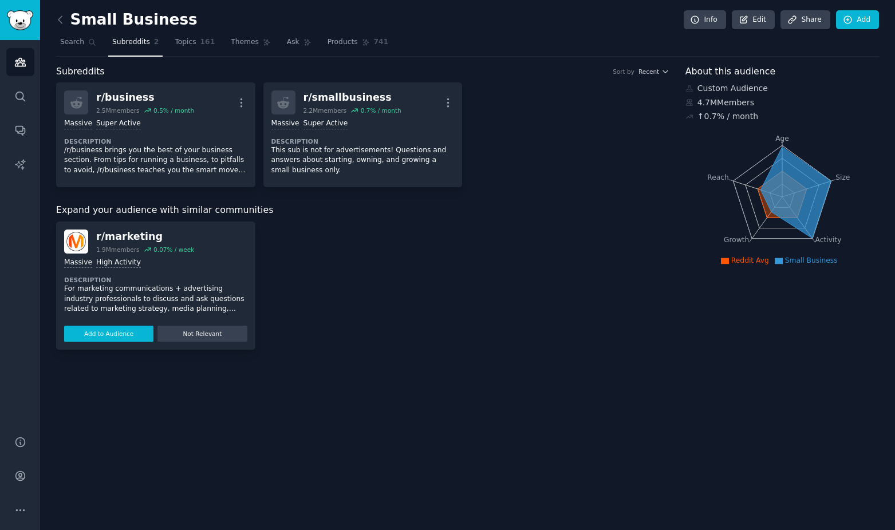
click at [129, 335] on button "Add to Audience" at bounding box center [108, 334] width 89 height 16
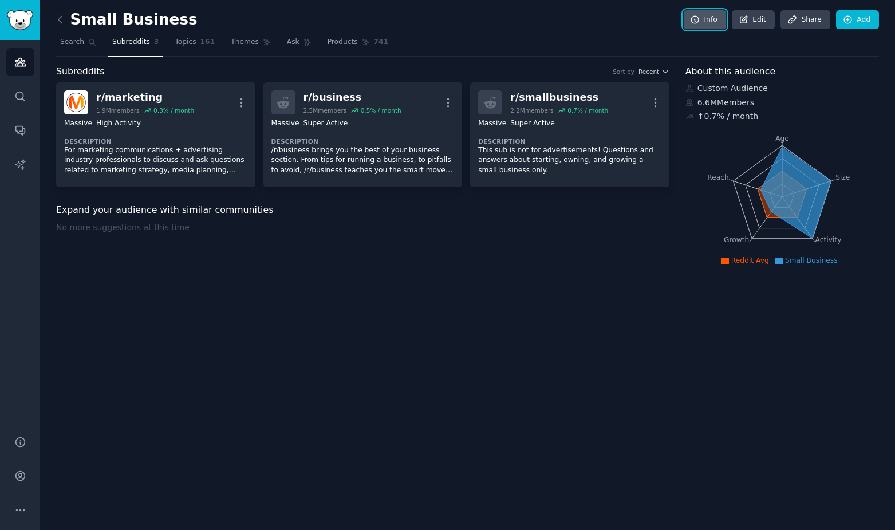
click at [696, 24] on icon at bounding box center [695, 20] width 10 height 10
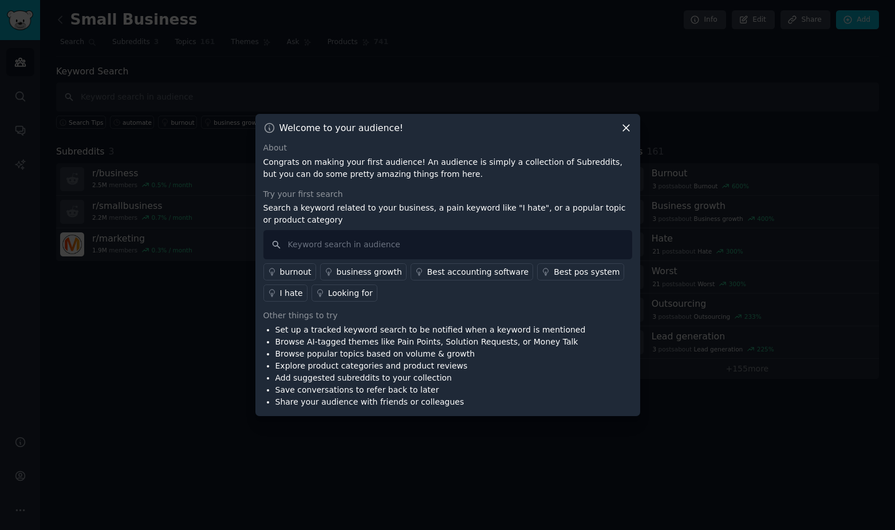
click at [623, 127] on icon at bounding box center [626, 128] width 12 height 12
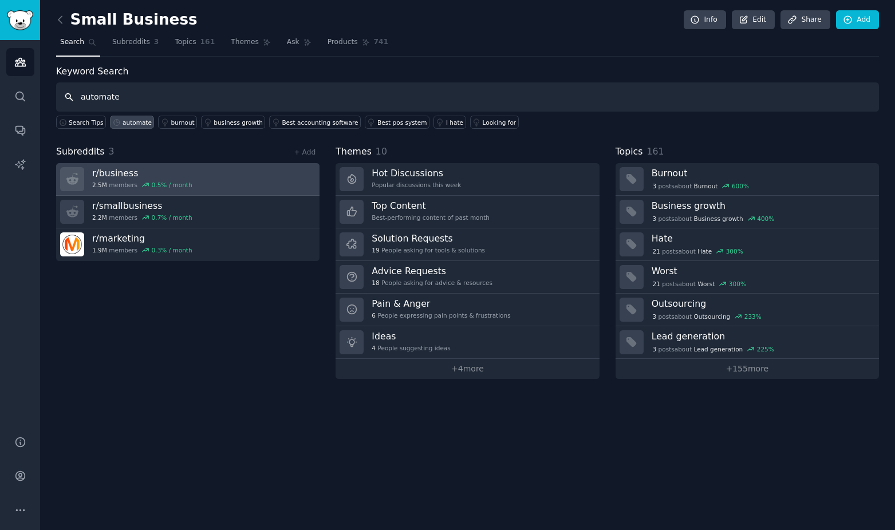
type input "automate"
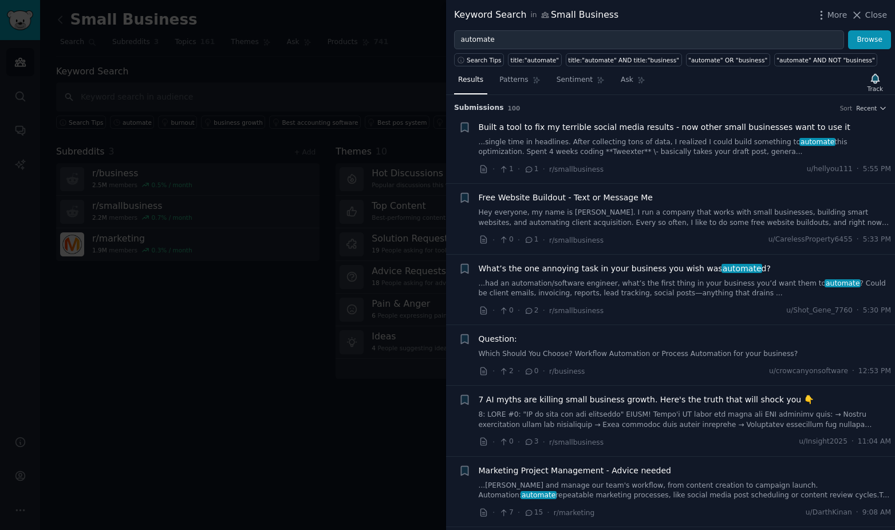
click at [518, 127] on span "Built a tool to fix my terrible social media results - now other small business…" at bounding box center [664, 127] width 371 height 12
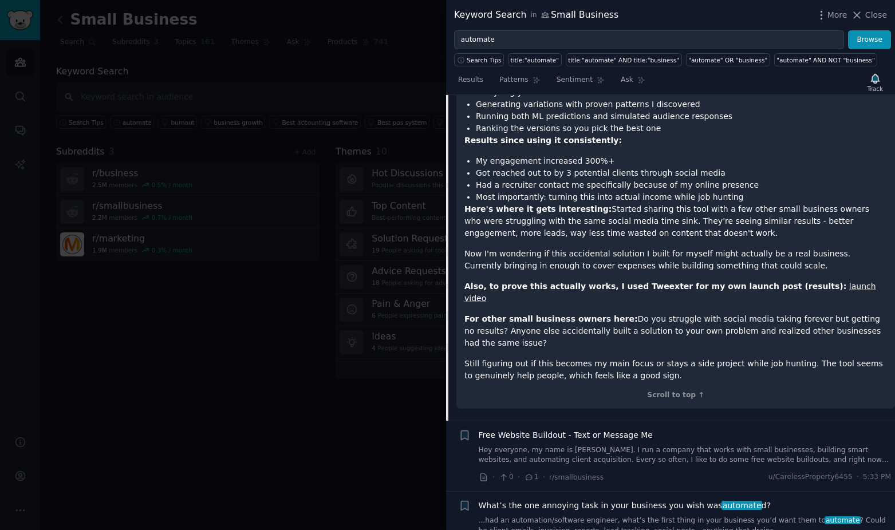
scroll to position [476, 0]
click at [665, 389] on div "Scroll to top ↑" at bounding box center [675, 394] width 422 height 10
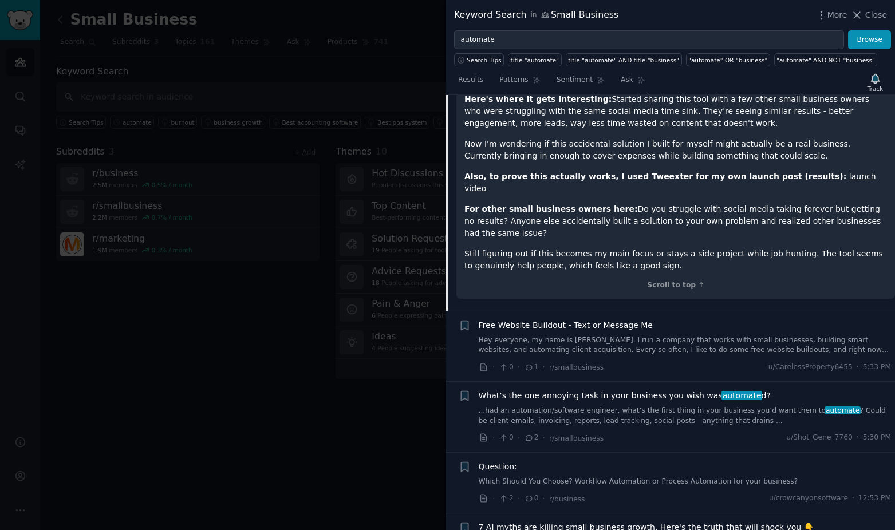
scroll to position [591, 0]
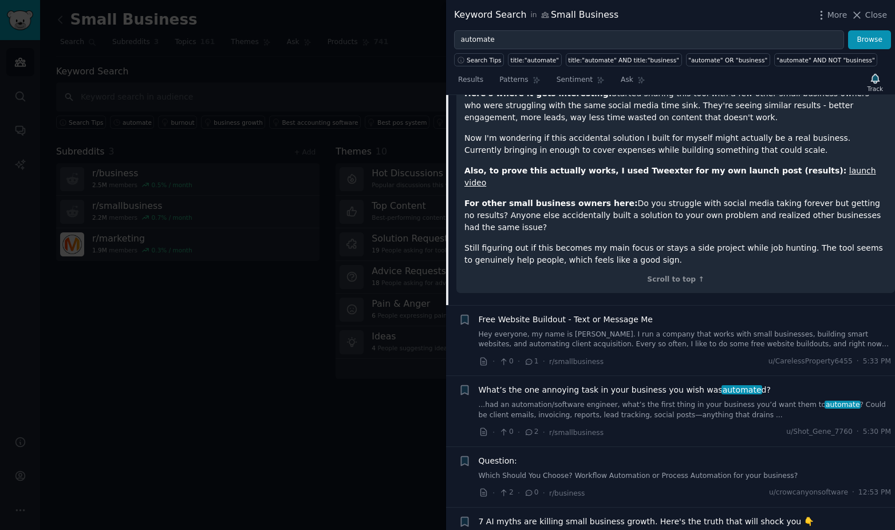
click at [562, 384] on span "What’s the one annoying task in your business you wish was automate d?" at bounding box center [625, 390] width 292 height 12
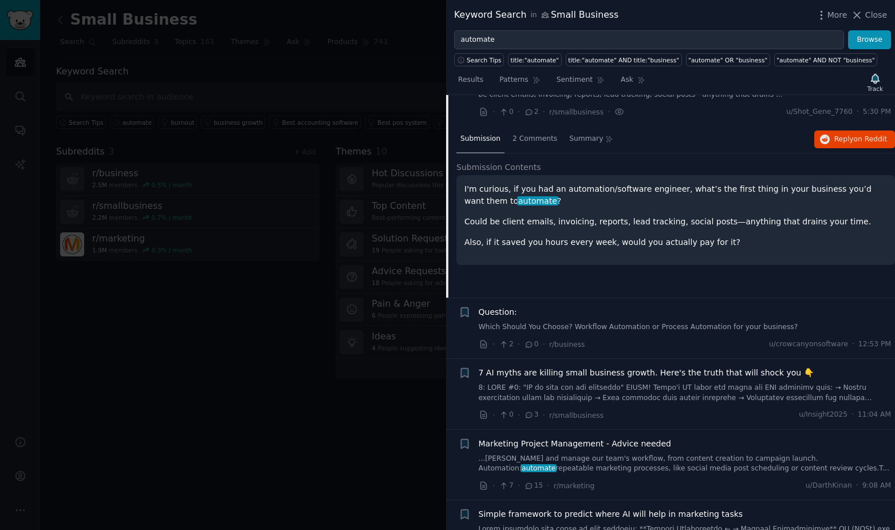
scroll to position [160, 0]
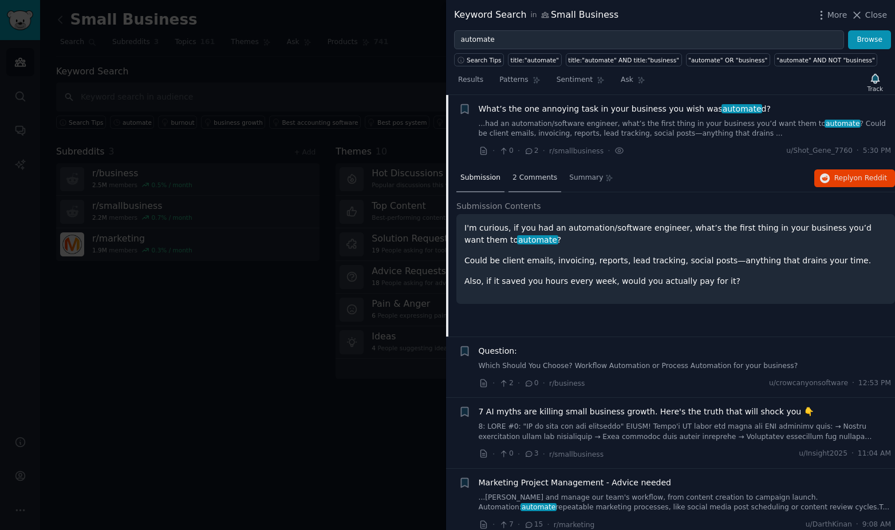
click at [529, 180] on span "2 Comments" at bounding box center [534, 178] width 45 height 10
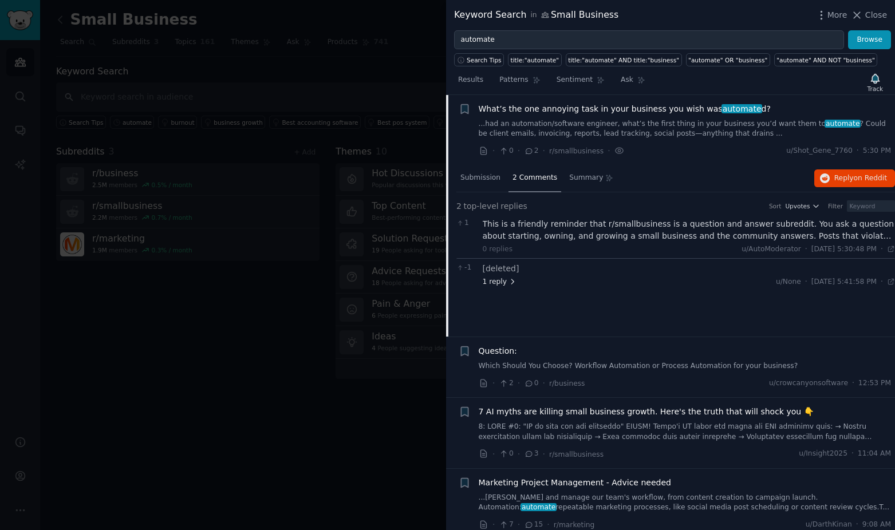
click at [500, 282] on span "1 reply" at bounding box center [500, 282] width 34 height 10
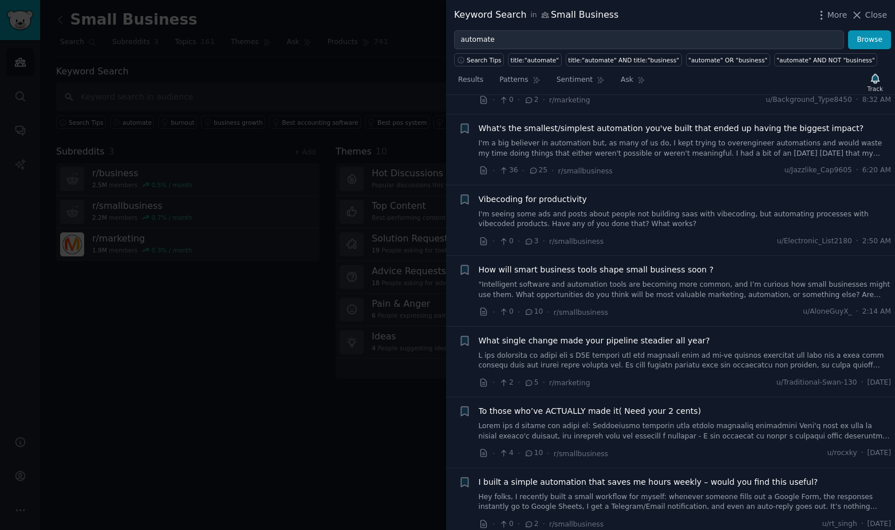
scroll to position [732, 0]
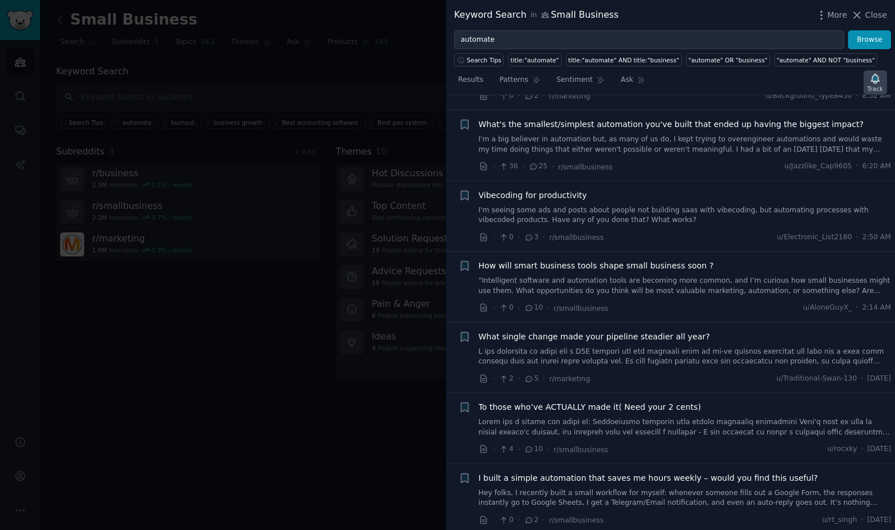
click at [873, 81] on icon "button" at bounding box center [875, 78] width 8 height 9
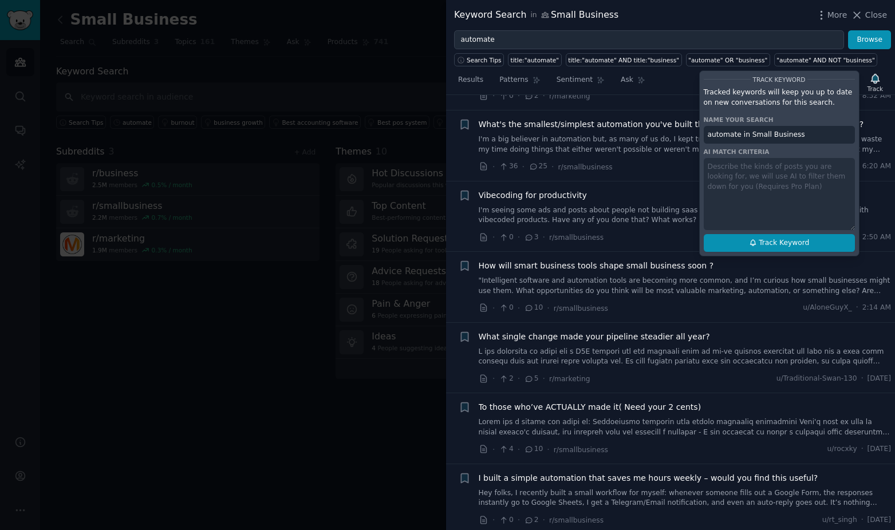
click at [783, 242] on span "Track Keyword" at bounding box center [783, 243] width 50 height 10
type input "automate in Small Business"
click at [834, 12] on span "More" at bounding box center [837, 15] width 20 height 12
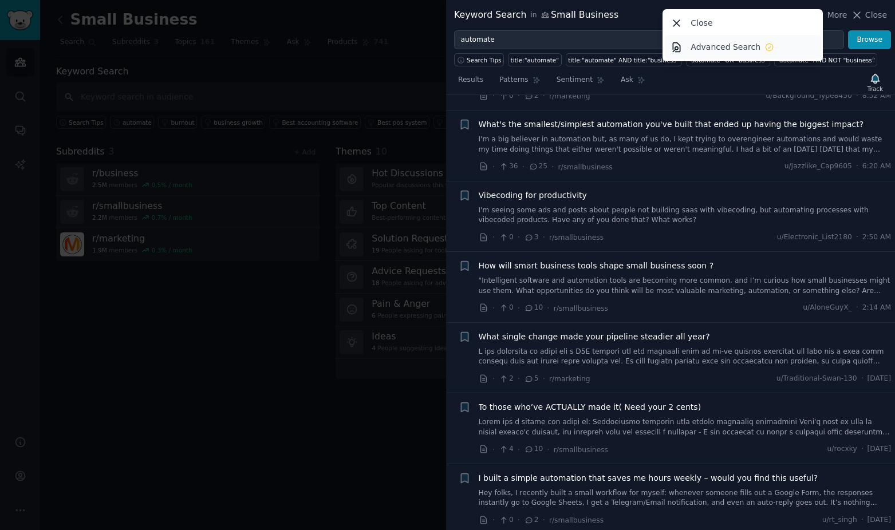
click at [740, 48] on p "Advanced Search" at bounding box center [725, 47] width 70 height 12
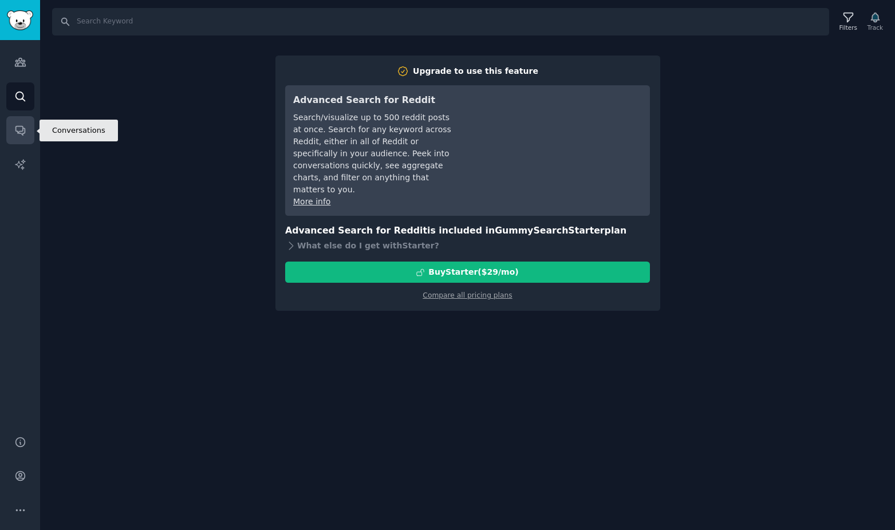
click at [21, 124] on link "Conversations" at bounding box center [20, 130] width 28 height 28
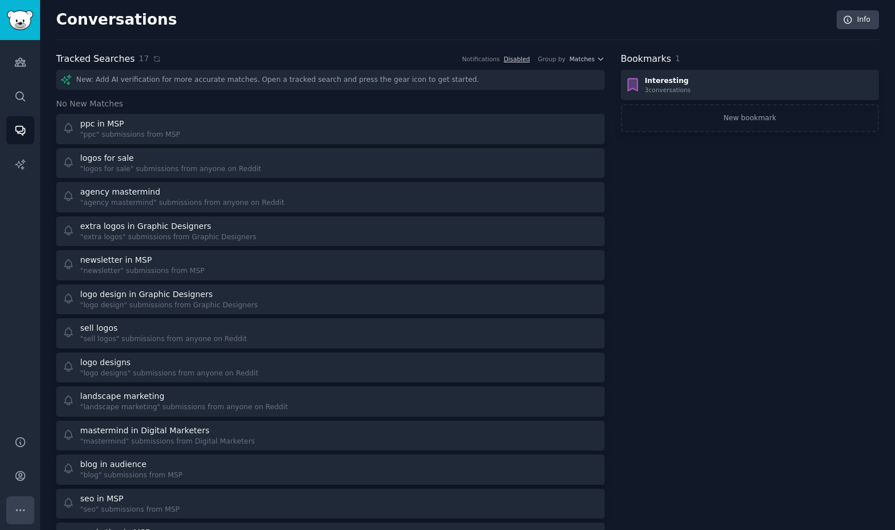
click at [18, 509] on icon "Sidebar" at bounding box center [20, 510] width 12 height 12
click at [15, 477] on icon "Sidebar" at bounding box center [19, 476] width 9 height 9
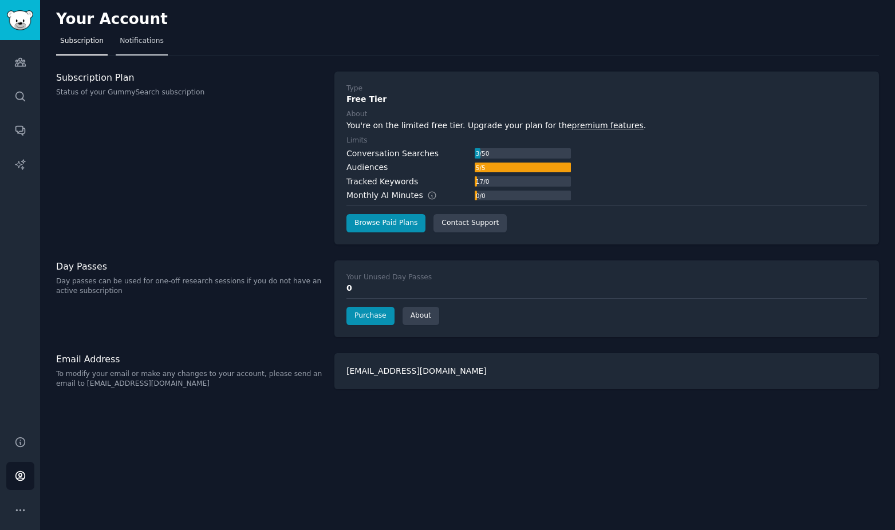
click at [144, 41] on span "Notifications" at bounding box center [142, 41] width 44 height 10
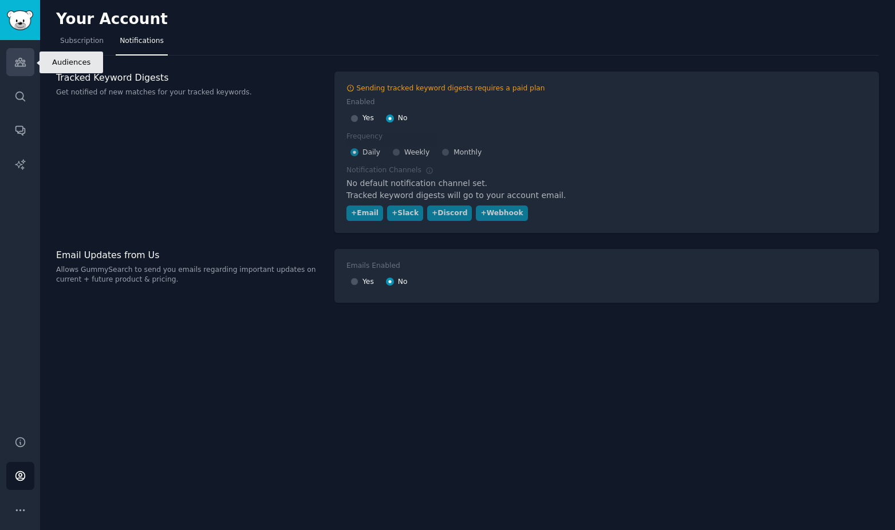
click at [23, 57] on icon "Sidebar" at bounding box center [20, 62] width 12 height 12
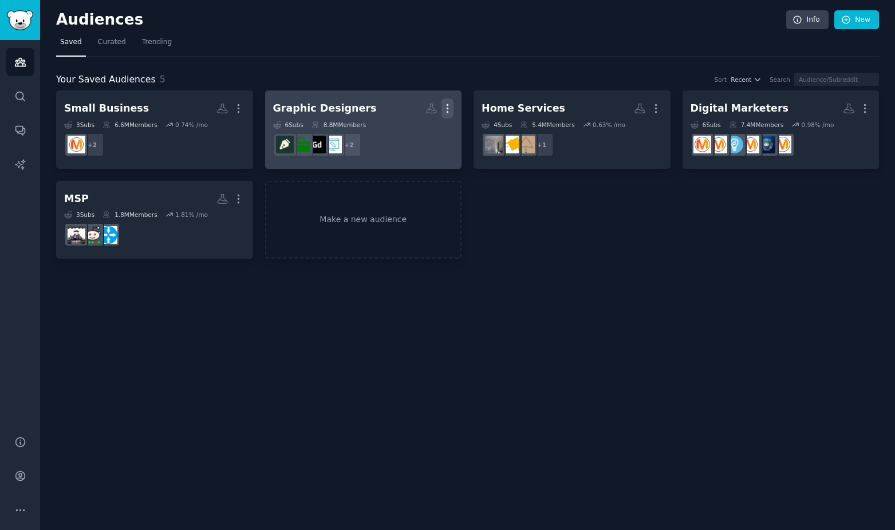
click at [448, 110] on icon "button" at bounding box center [447, 108] width 12 height 12
click at [413, 133] on p "Delete" at bounding box center [416, 132] width 26 height 12
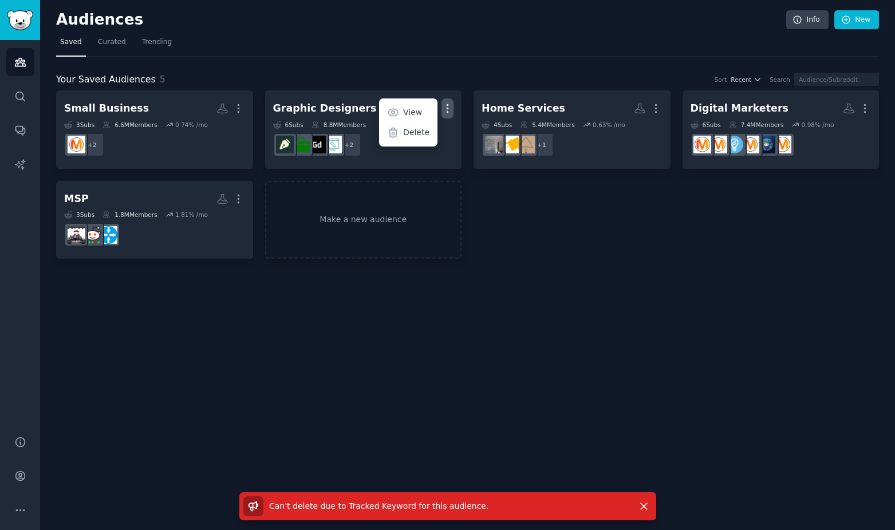
click at [446, 504] on span "Can't delete due to Tracked Keyword for this audience ." at bounding box center [378, 505] width 219 height 9
click at [261, 508] on span at bounding box center [253, 506] width 20 height 20
drag, startPoint x: 313, startPoint y: 108, endPoint x: 270, endPoint y: 259, distance: 156.5
click at [270, 259] on div "Audiences Info New Saved Curated Trending Your Saved Audiences 5 Sort Recent Se…" at bounding box center [467, 265] width 855 height 530
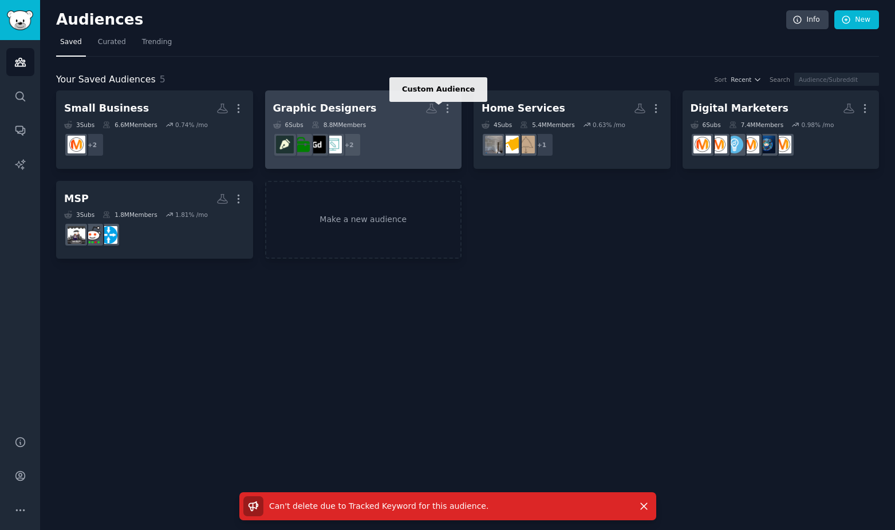
click at [432, 107] on icon at bounding box center [431, 108] width 10 height 9
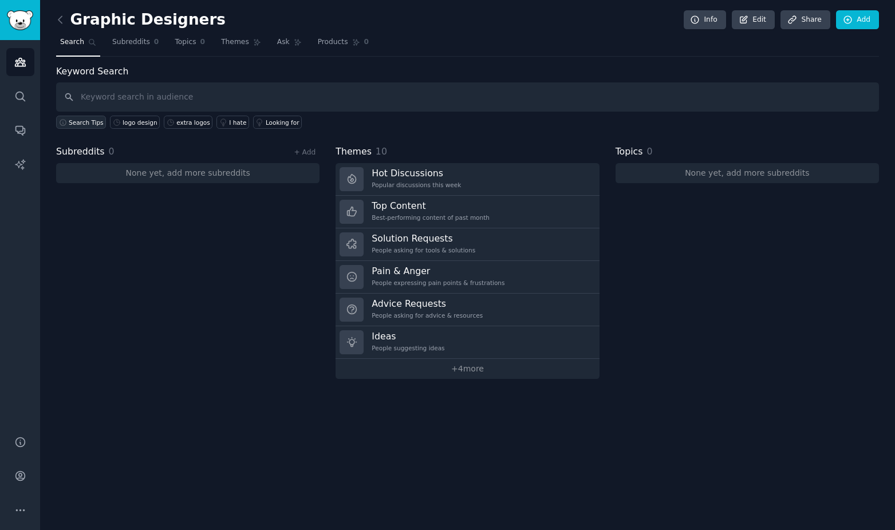
click at [83, 122] on span "Search Tips" at bounding box center [86, 122] width 35 height 8
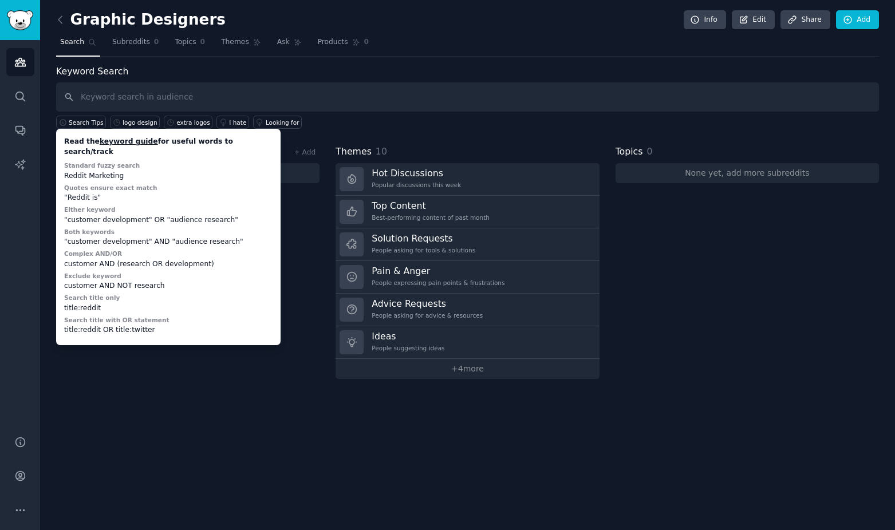
click at [294, 117] on div "Search Tips Read the keyword guide for useful words to search/track Standard fu…" at bounding box center [467, 120] width 823 height 17
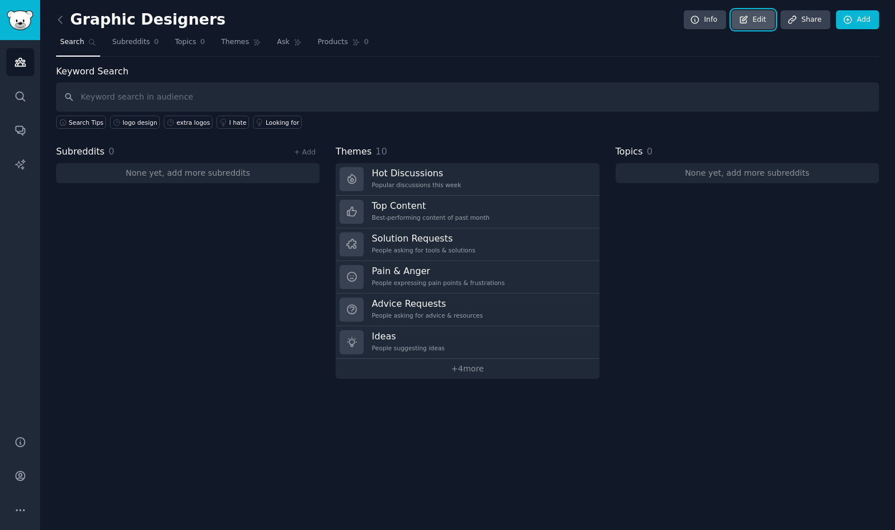
click at [749, 19] on icon at bounding box center [743, 20] width 10 height 10
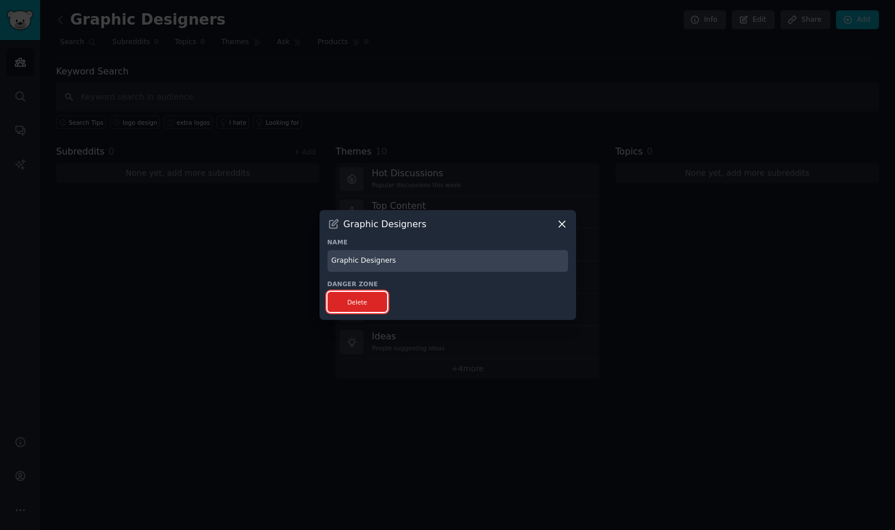
click at [349, 303] on button "Delete" at bounding box center [357, 302] width 60 height 20
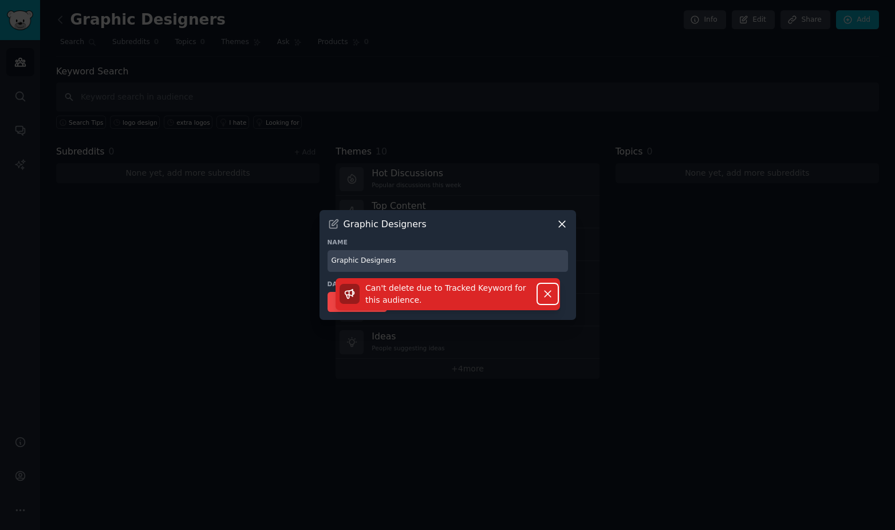
click at [547, 289] on icon "button" at bounding box center [547, 294] width 12 height 12
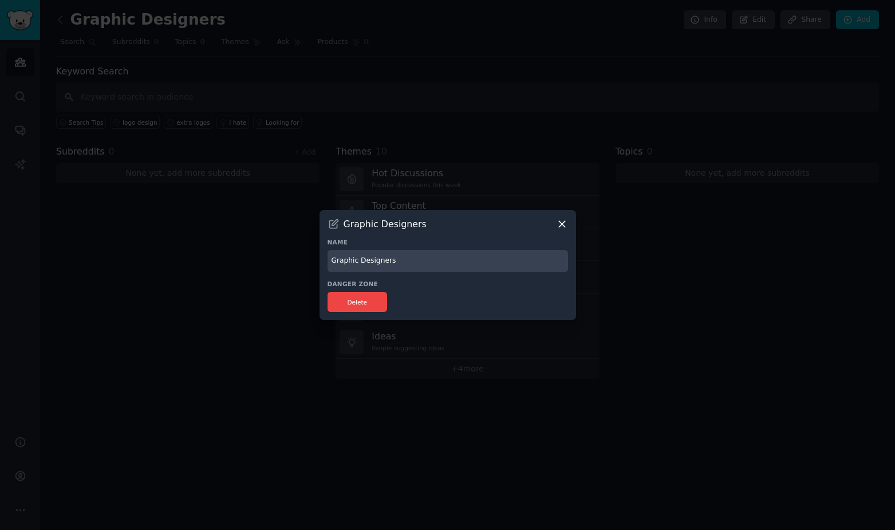
click at [564, 227] on icon at bounding box center [562, 224] width 6 height 6
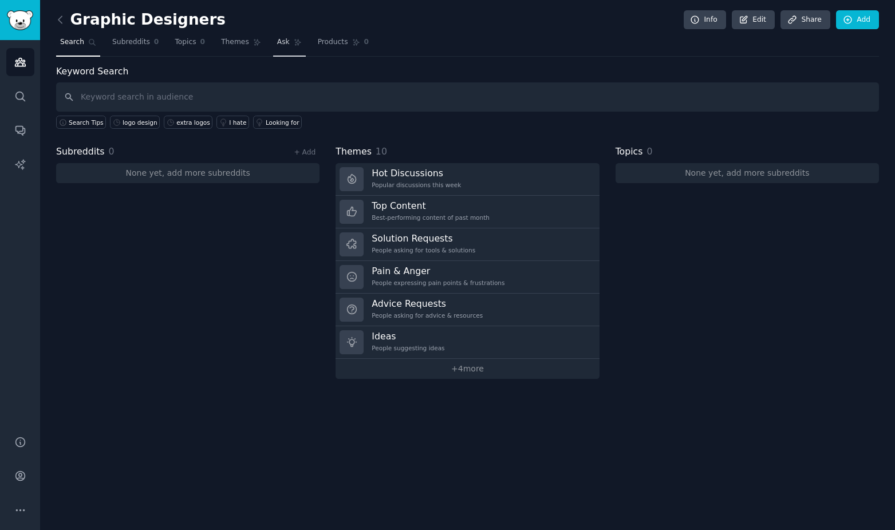
click at [273, 49] on link "Ask" at bounding box center [289, 44] width 33 height 23
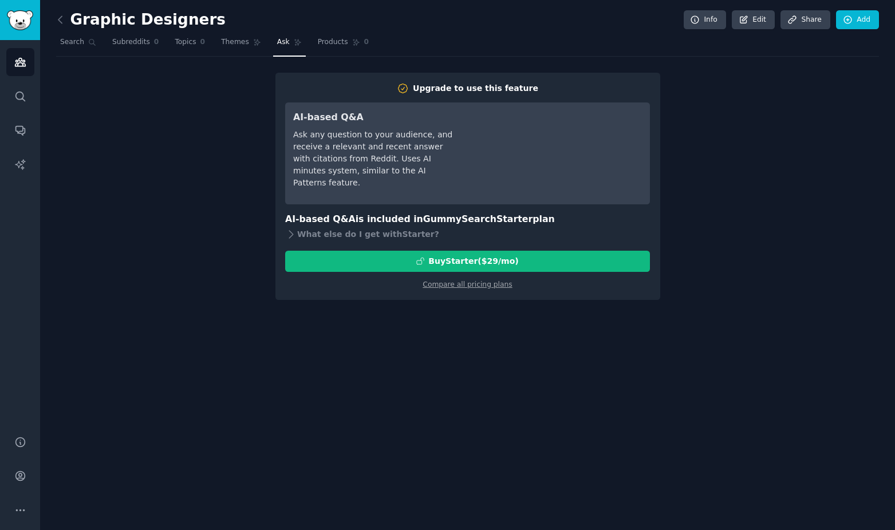
click at [273, 49] on link "Ask" at bounding box center [289, 44] width 33 height 23
click at [222, 52] on link "Themes" at bounding box center [241, 44] width 48 height 23
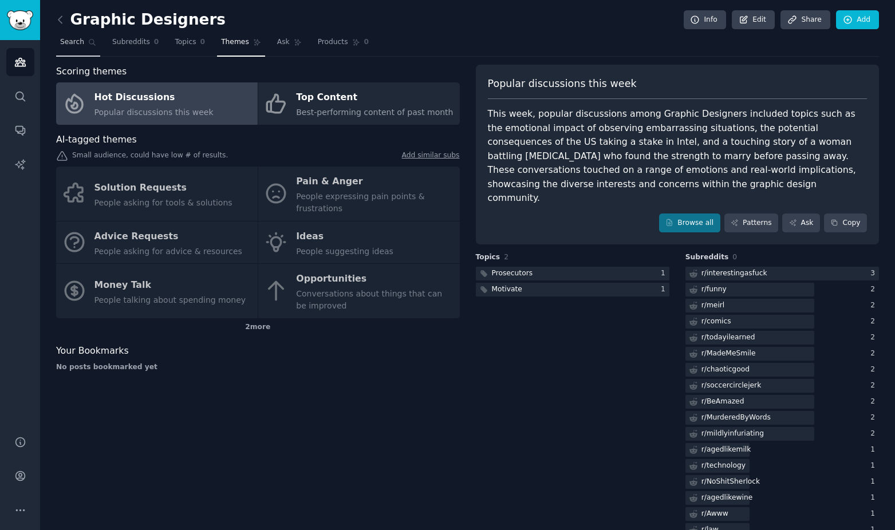
click at [67, 48] on link "Search" at bounding box center [78, 44] width 44 height 23
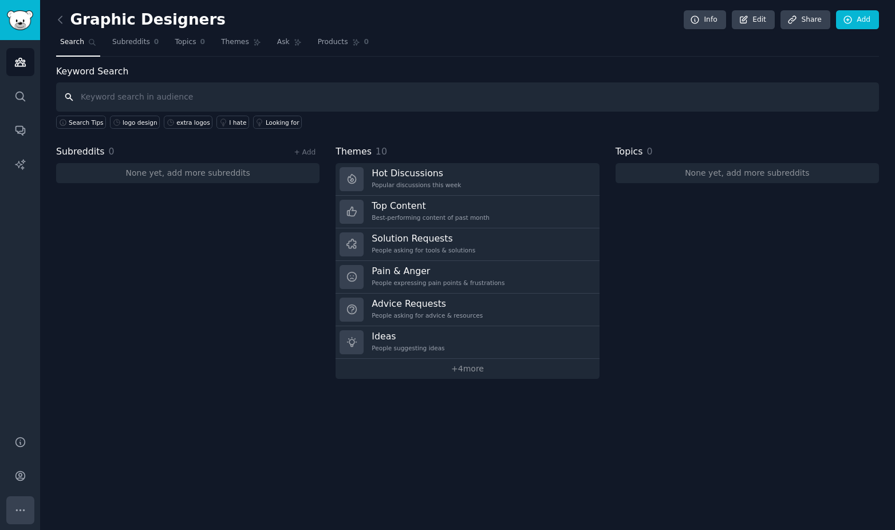
click at [15, 509] on icon "Sidebar" at bounding box center [20, 510] width 12 height 12
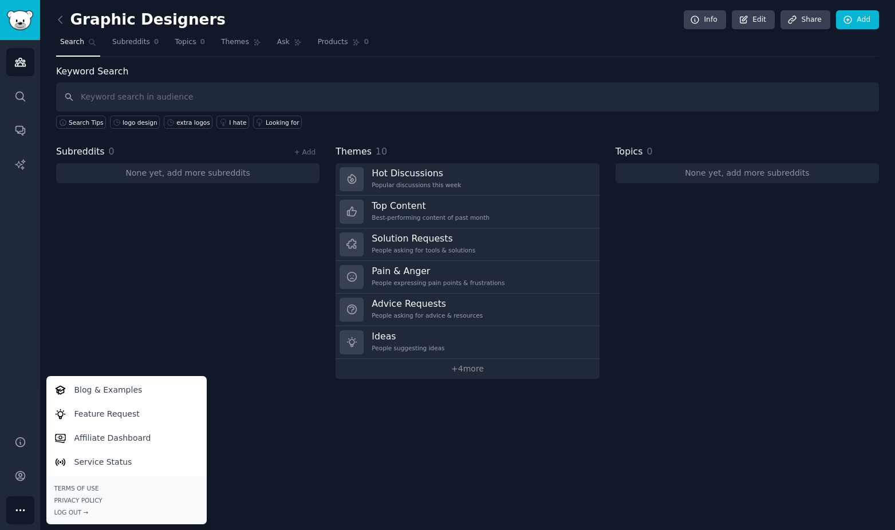
click at [126, 291] on div "Subreddits 0 + Add None yet, add more subreddits" at bounding box center [187, 262] width 263 height 234
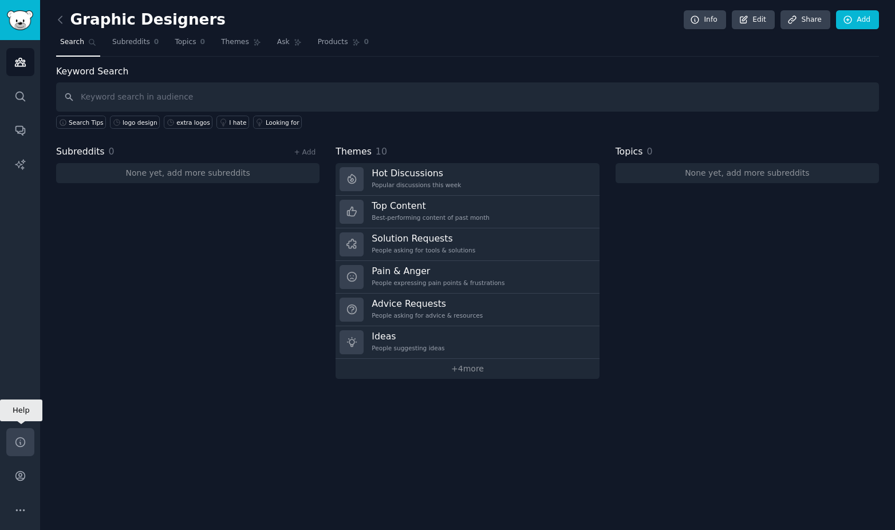
click at [16, 441] on icon "Sidebar" at bounding box center [19, 441] width 9 height 9
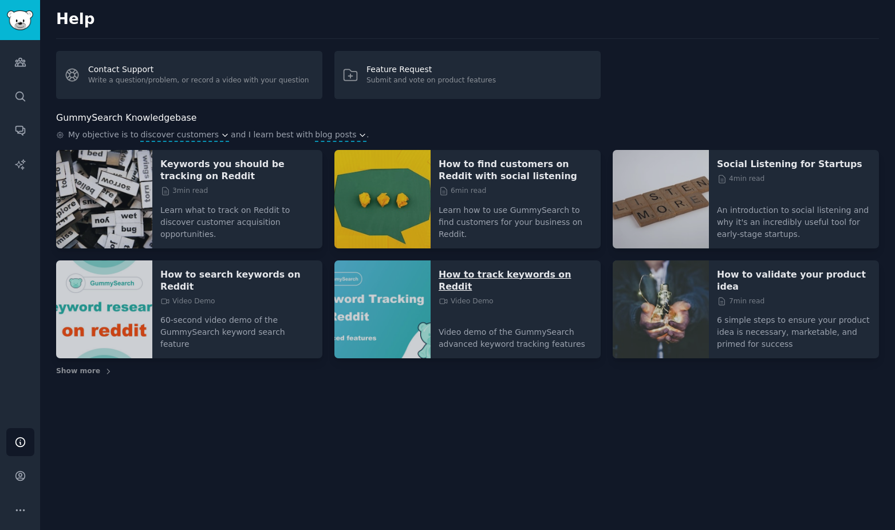
click at [496, 268] on p "How to track keywords on Reddit" at bounding box center [515, 280] width 154 height 24
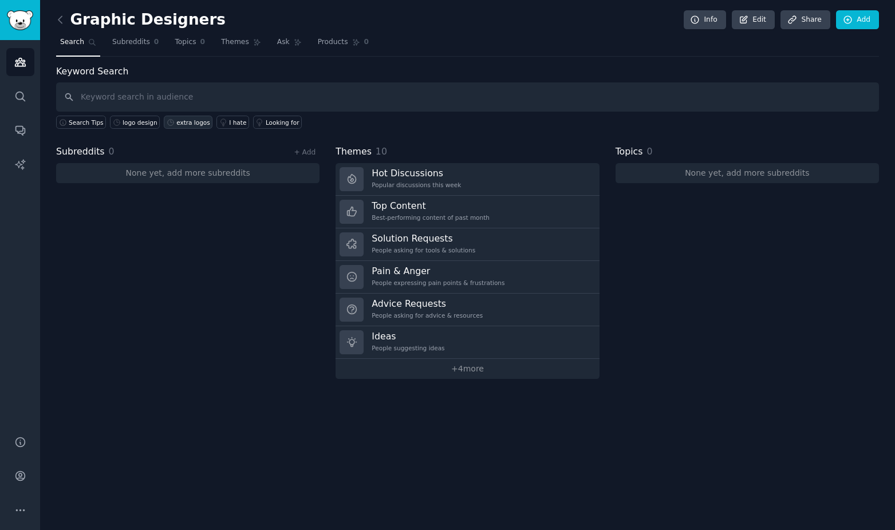
click at [176, 123] on div "extra logos" at bounding box center [193, 122] width 34 height 8
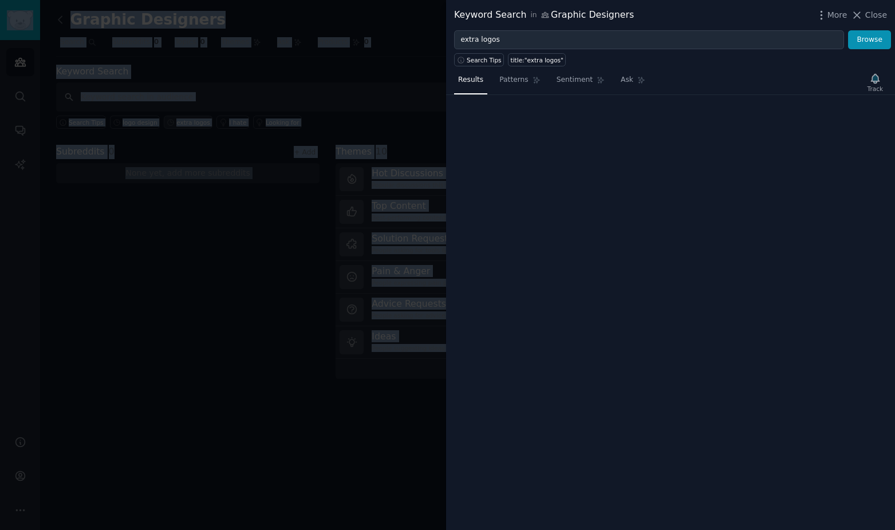
click at [170, 123] on div at bounding box center [447, 265] width 895 height 530
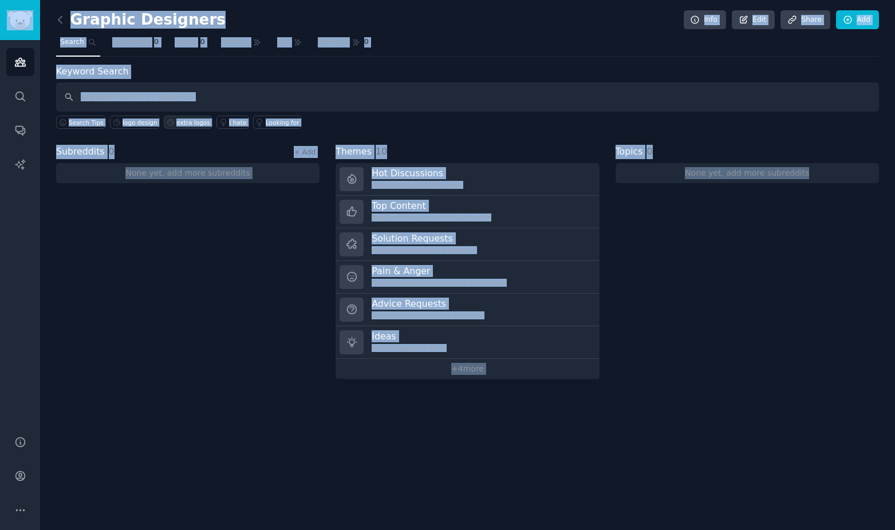
click at [176, 123] on div "extra logos" at bounding box center [193, 122] width 34 height 8
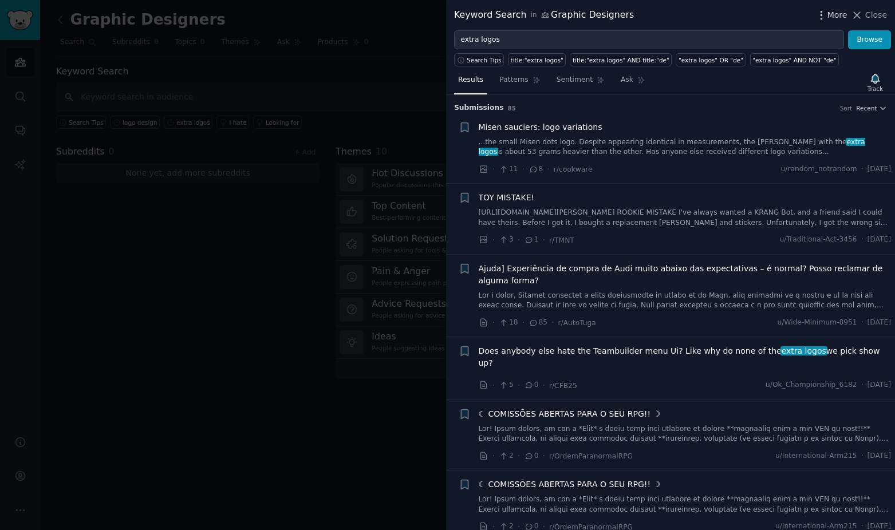
click at [823, 14] on icon "button" at bounding box center [821, 15] width 12 height 12
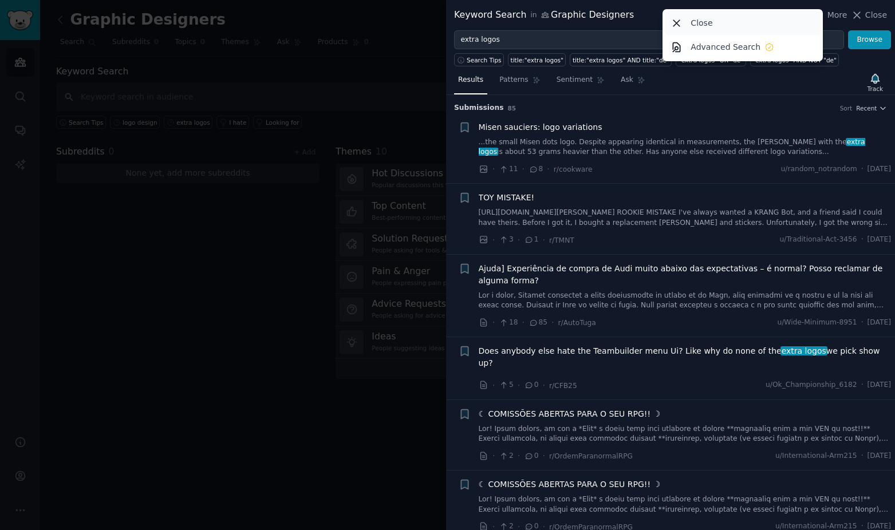
click at [788, 16] on div "Close" at bounding box center [743, 23] width 156 height 24
